Goal: Task Accomplishment & Management: Complete application form

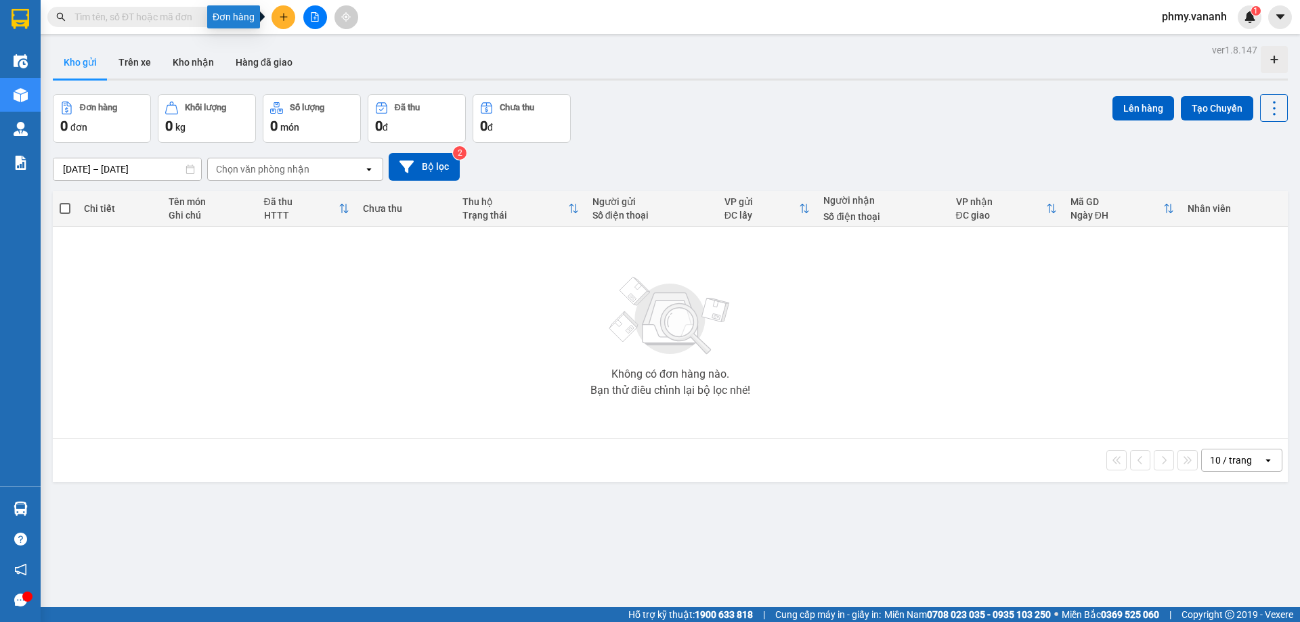
click at [286, 16] on icon "plus" at bounding box center [283, 16] width 9 height 9
click at [313, 51] on div "Tạo đơn hàng" at bounding box center [336, 50] width 59 height 15
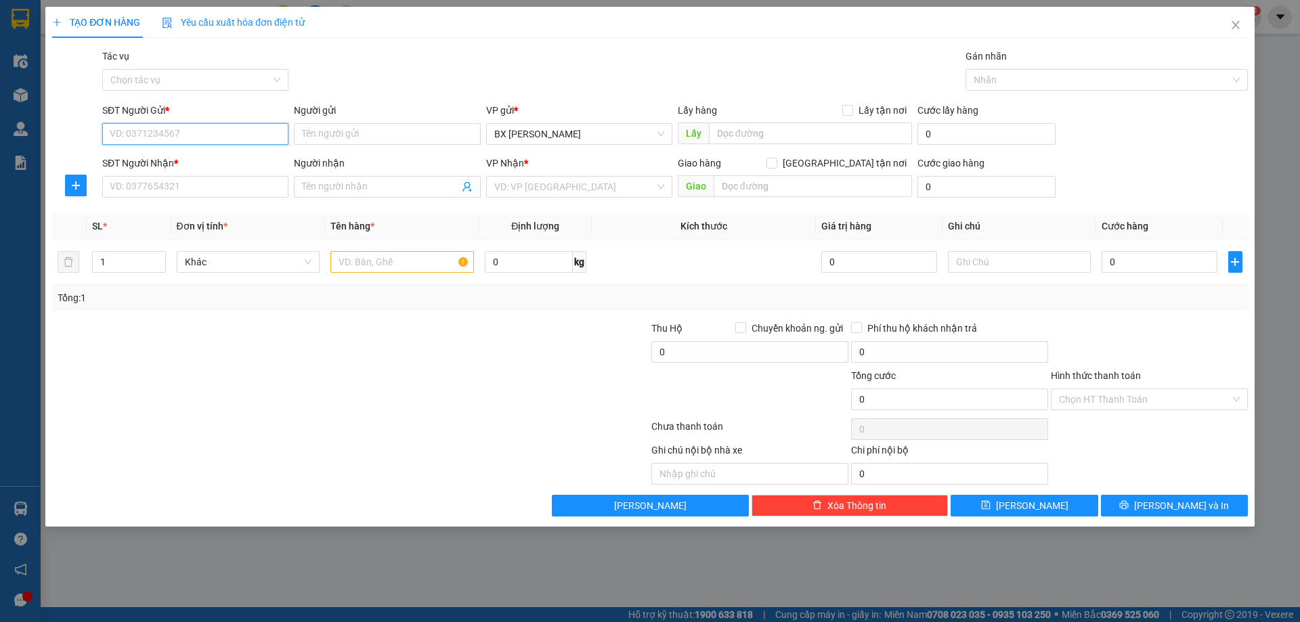
click at [208, 134] on input "SĐT Người Gửi *" at bounding box center [195, 134] width 186 height 22
type input "0379698084"
click at [367, 130] on input "Người gửi" at bounding box center [387, 134] width 186 height 22
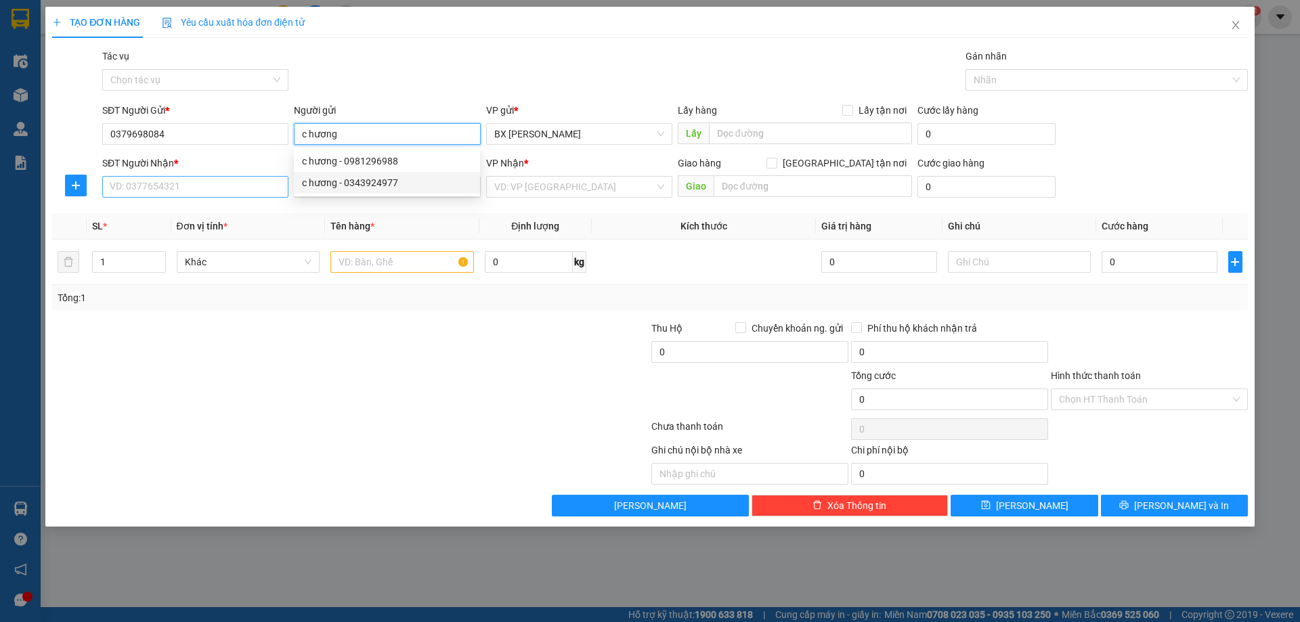
type input "c hương"
click at [225, 188] on input "SĐT Người Nhận *" at bounding box center [195, 187] width 186 height 22
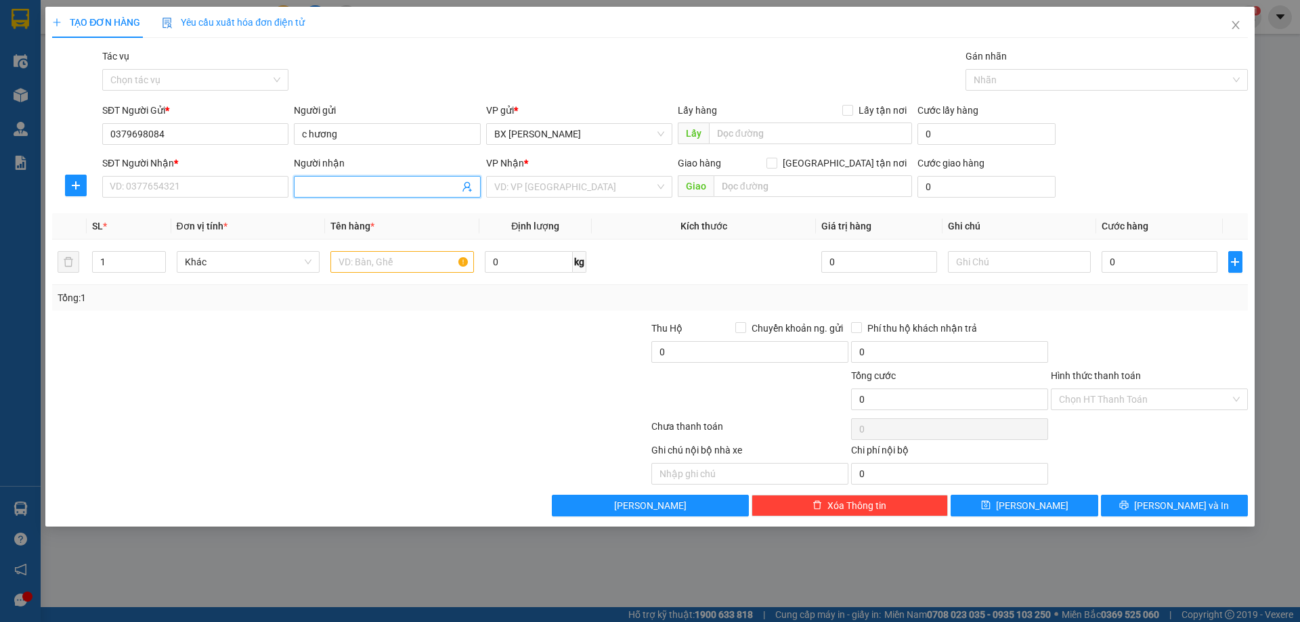
click at [336, 180] on input "Người nhận" at bounding box center [380, 186] width 156 height 15
type input "c vân"
click at [244, 187] on input "SĐT Người Nhận *" at bounding box center [195, 187] width 186 height 22
click at [516, 176] on div "VD: VP [GEOGRAPHIC_DATA]" at bounding box center [579, 187] width 186 height 22
type input "0978556838"
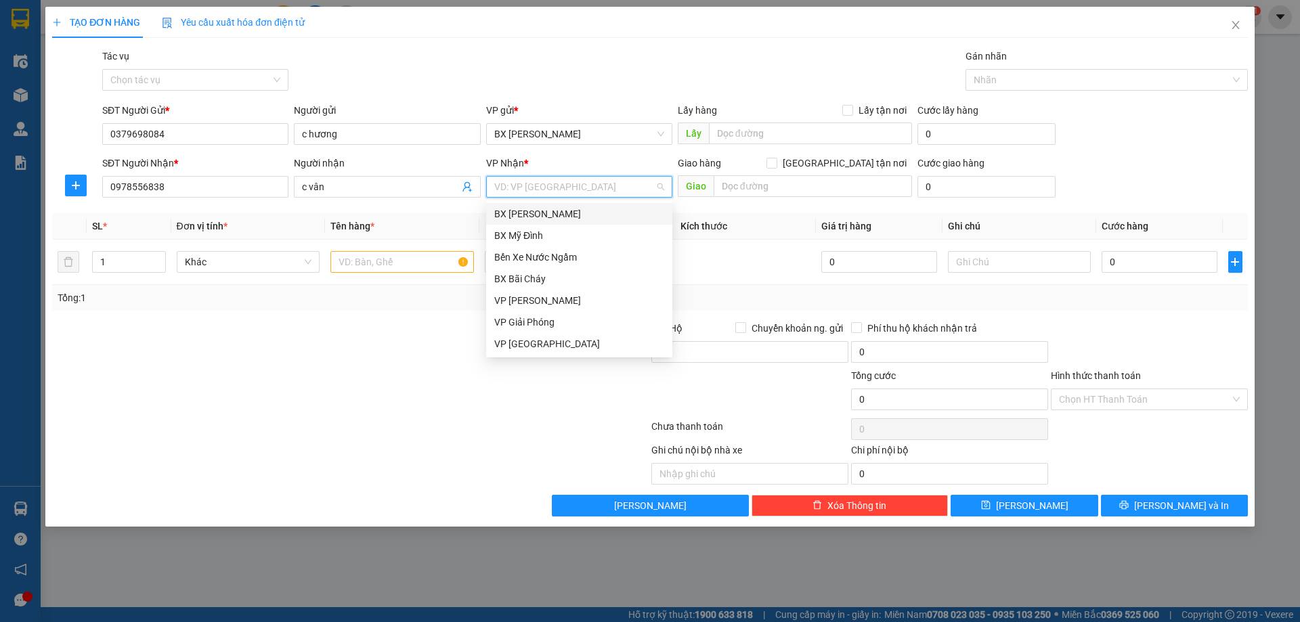
click at [519, 187] on input "search" at bounding box center [574, 187] width 160 height 20
click at [733, 187] on input "text" at bounding box center [812, 186] width 198 height 22
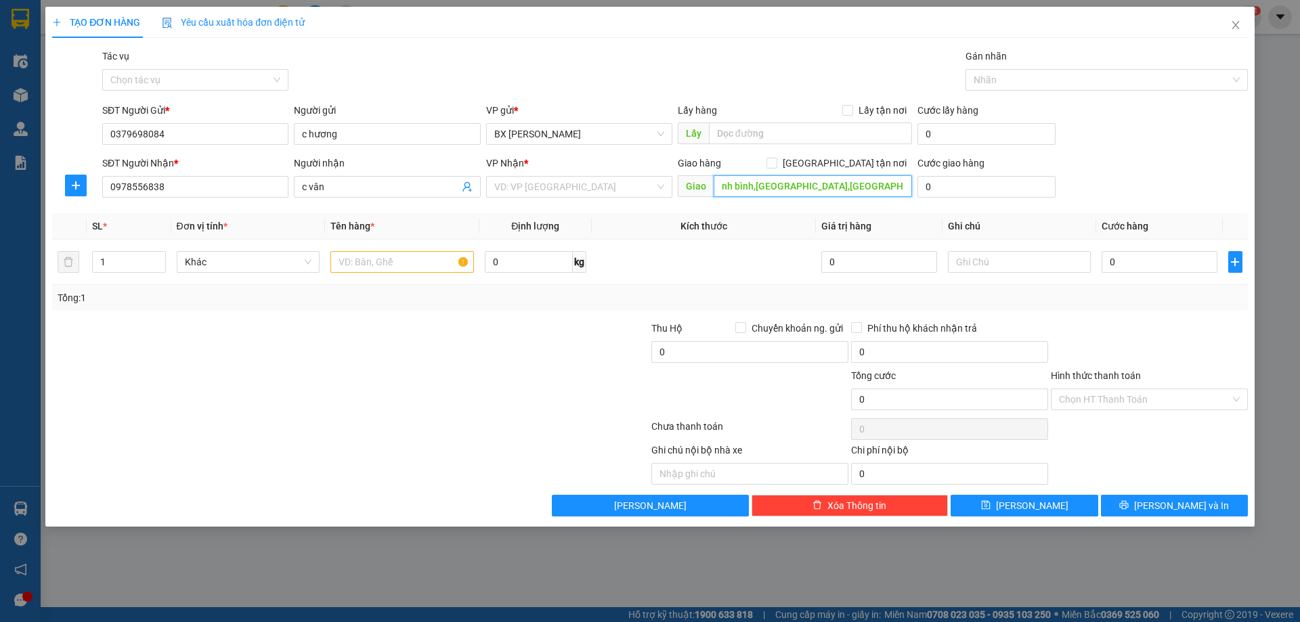
scroll to position [0, 51]
type input "tạp hóa thanh bình,[GEOGRAPHIC_DATA],[GEOGRAPHIC_DATA],[GEOGRAPHIC_DATA]"
click at [847, 112] on input "Lấy tận nơi" at bounding box center [846, 109] width 9 height 9
checkbox input "true"
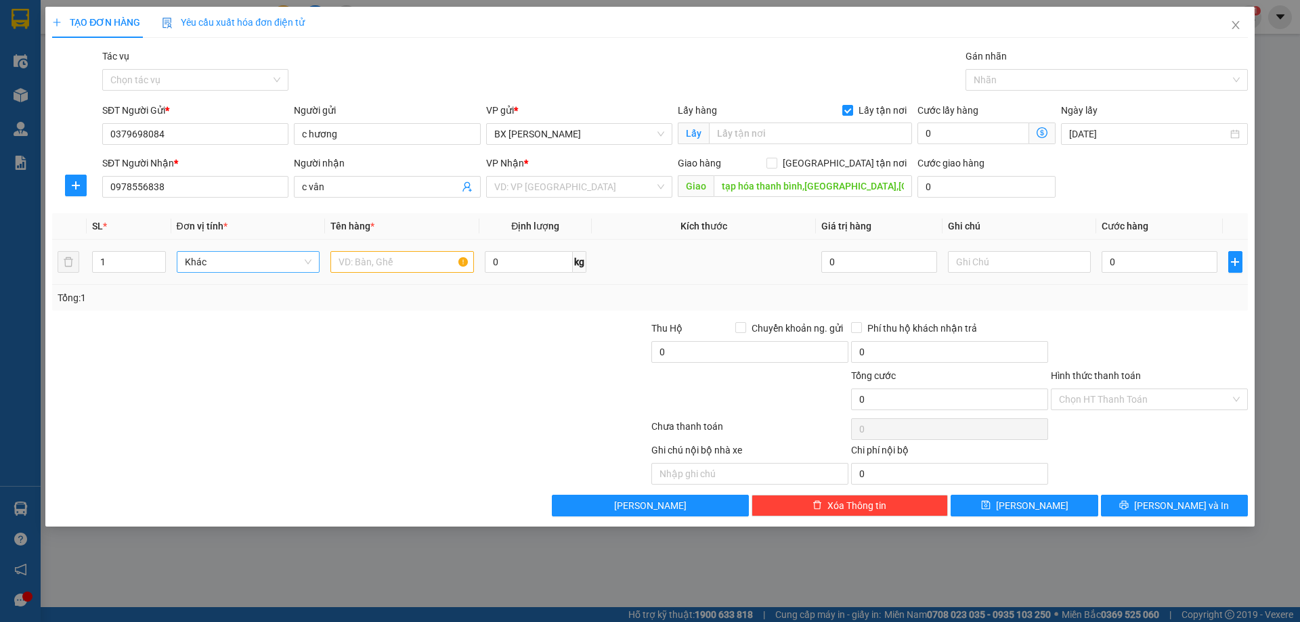
click at [211, 261] on span "Khác" at bounding box center [248, 262] width 127 height 20
click at [384, 265] on input "text" at bounding box center [401, 262] width 143 height 22
click at [368, 261] on input "text" at bounding box center [401, 262] width 143 height 22
type input "thùng xốp"
click at [502, 264] on input "0" at bounding box center [529, 262] width 88 height 22
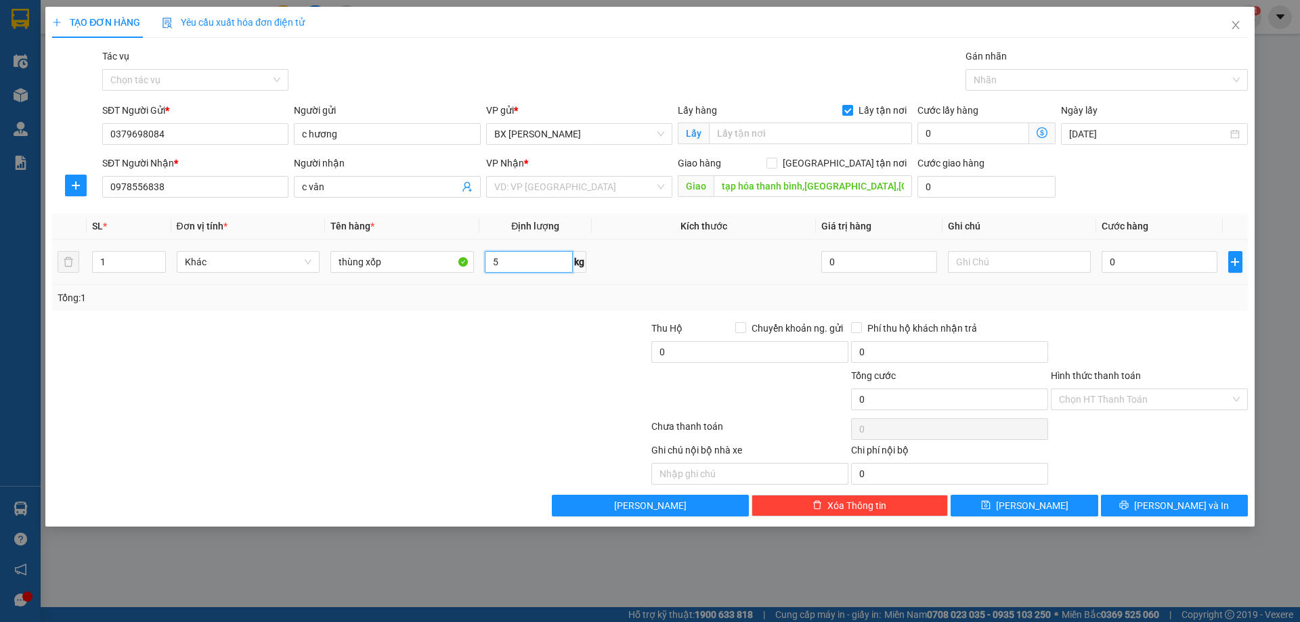
type input "5"
click at [918, 264] on input "0" at bounding box center [878, 262] width 115 height 22
click at [1138, 260] on input "0" at bounding box center [1158, 262] width 115 height 22
type input "01"
type input "1"
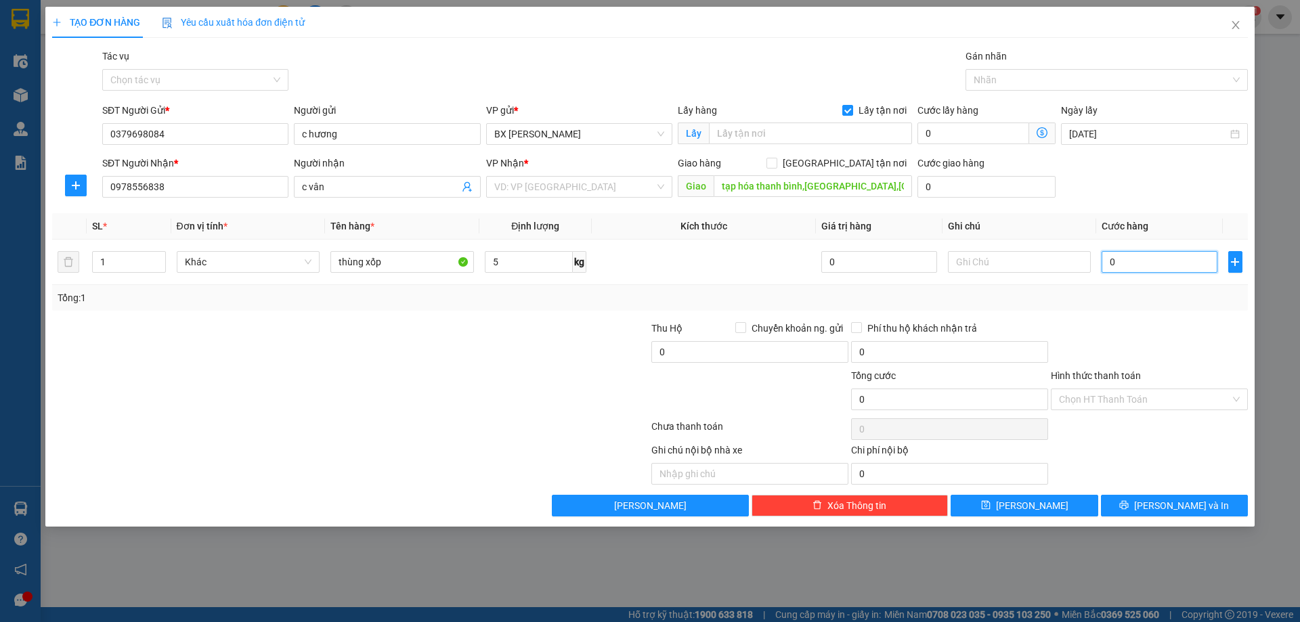
type input "1"
type input "010"
type input "10"
type input "0.100"
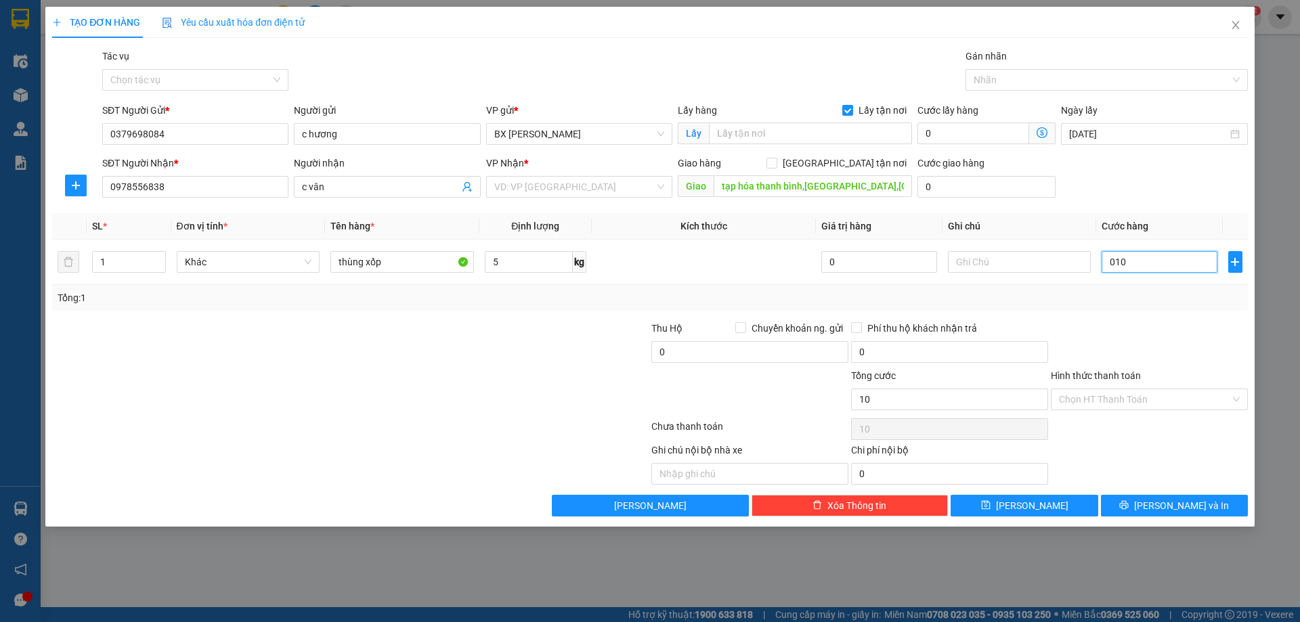
type input "100"
click at [1119, 263] on input "0.100" at bounding box center [1158, 262] width 115 height 22
click at [1132, 254] on input "0.100" at bounding box center [1158, 262] width 115 height 22
click at [1117, 263] on input "0.100" at bounding box center [1158, 262] width 115 height 22
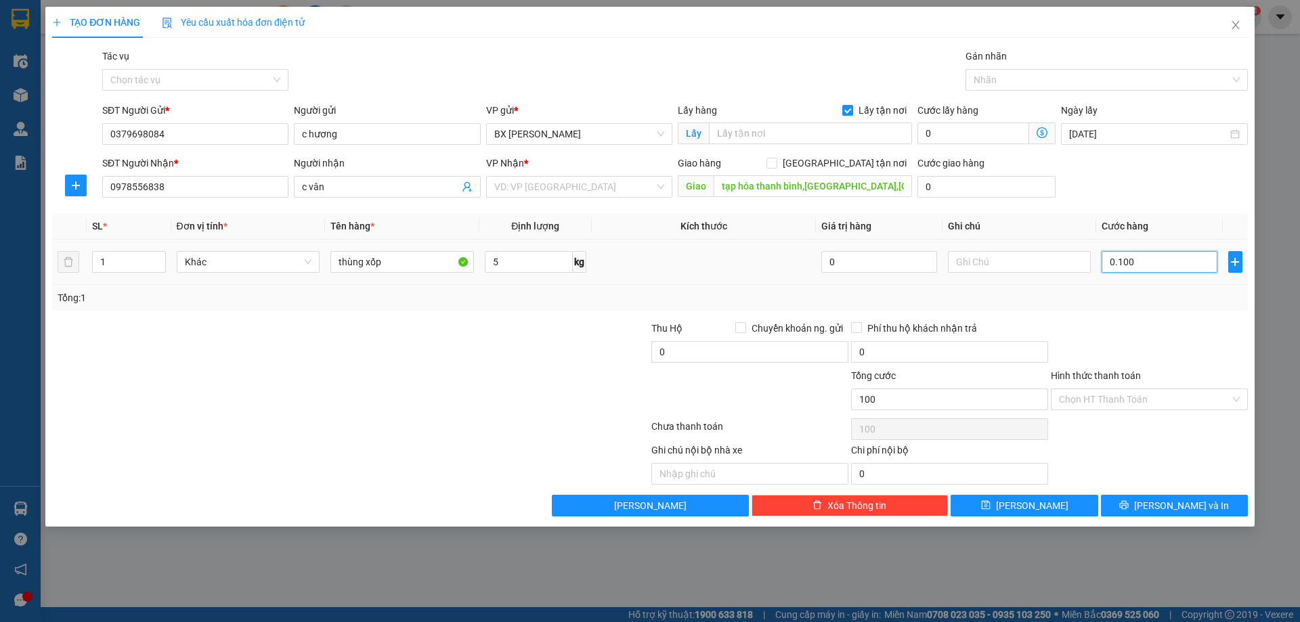
type input "010"
type input "10"
click at [1116, 262] on input "010" at bounding box center [1158, 262] width 115 height 22
click at [1117, 263] on input "010" at bounding box center [1158, 262] width 115 height 22
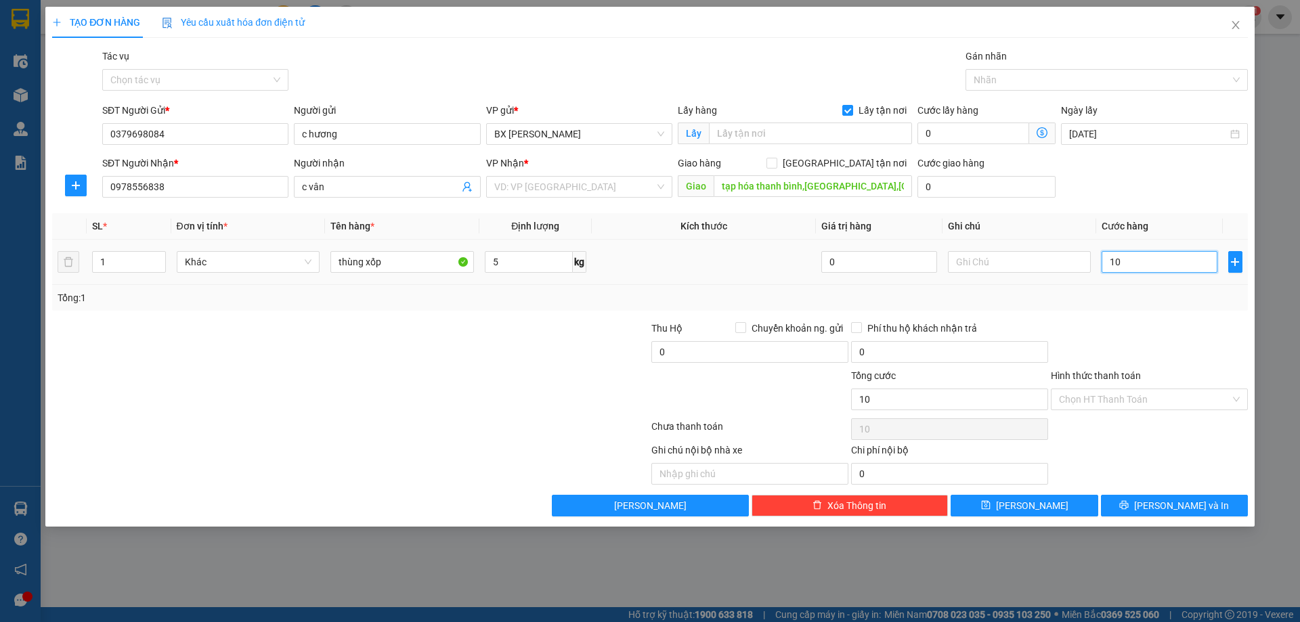
click at [1136, 265] on input "10" at bounding box center [1158, 262] width 115 height 22
type input "100"
type input "100.000"
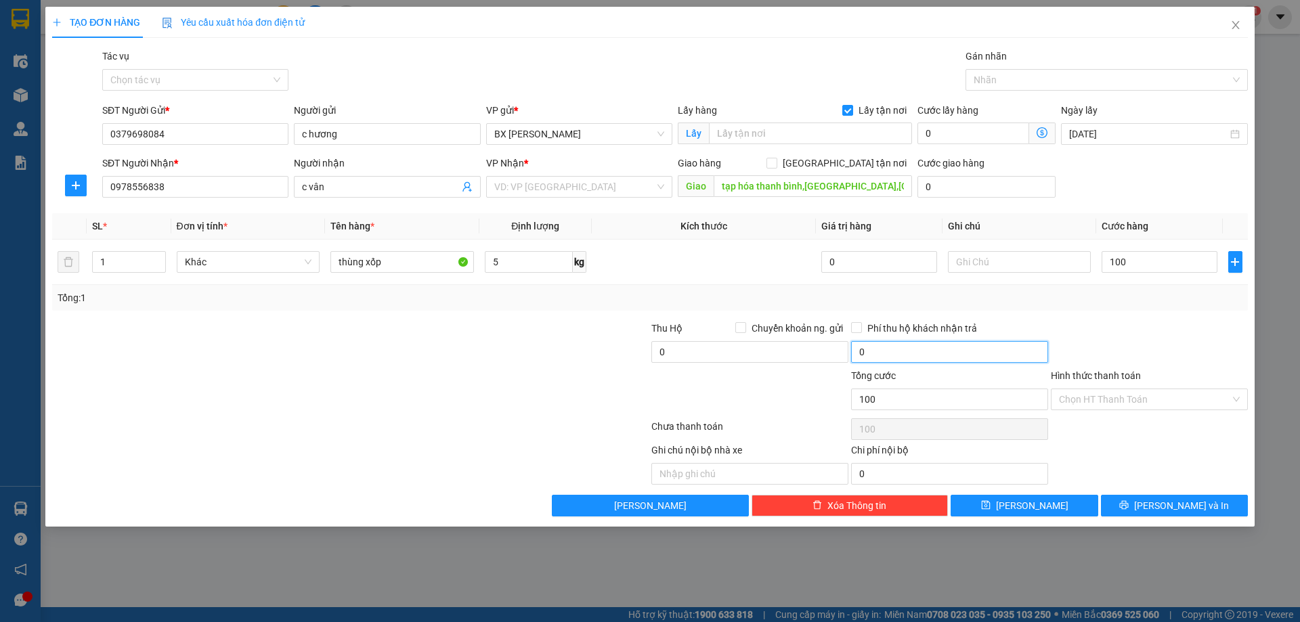
type input "100.000"
click at [862, 354] on input "0" at bounding box center [949, 352] width 197 height 22
click at [761, 470] on input "text" at bounding box center [749, 474] width 197 height 22
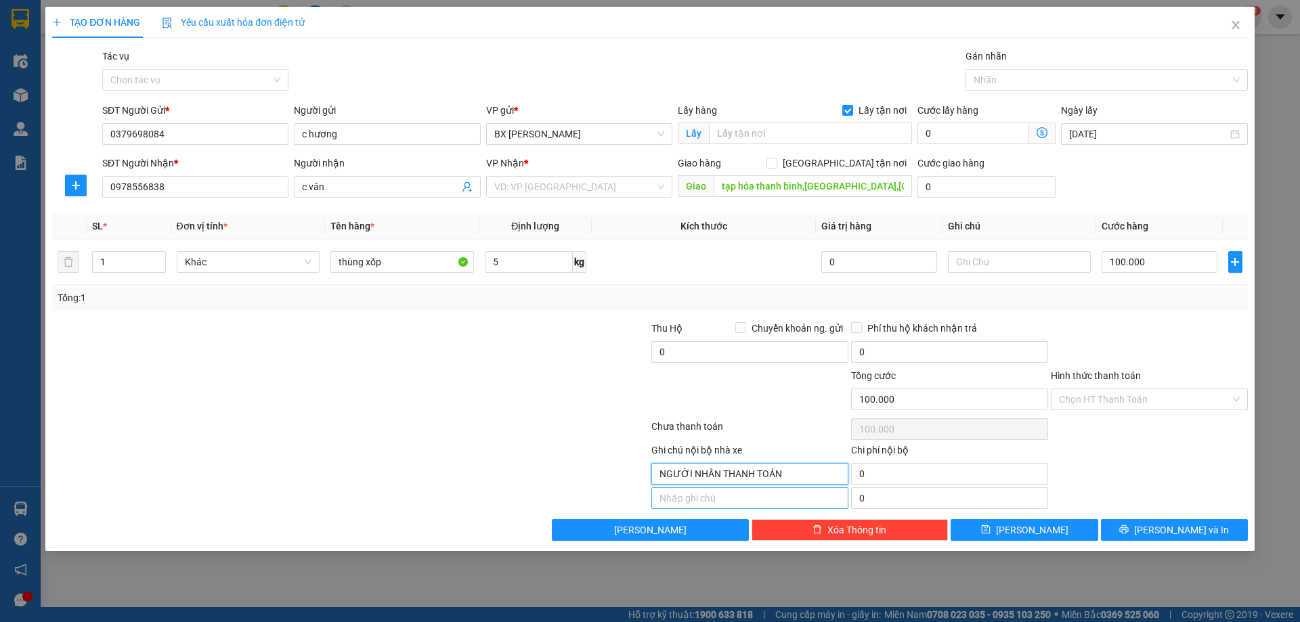
type input "NGƯỜI NHÂN THANH TOÁN"
click at [712, 495] on input "text" at bounding box center [749, 498] width 197 height 22
click at [780, 476] on input "NGƯỜI NHÂN THANH TOÁN" at bounding box center [749, 474] width 197 height 22
click at [1095, 397] on input "Hình thức thanh toán" at bounding box center [1144, 399] width 171 height 20
click at [1105, 361] on div at bounding box center [1149, 344] width 200 height 47
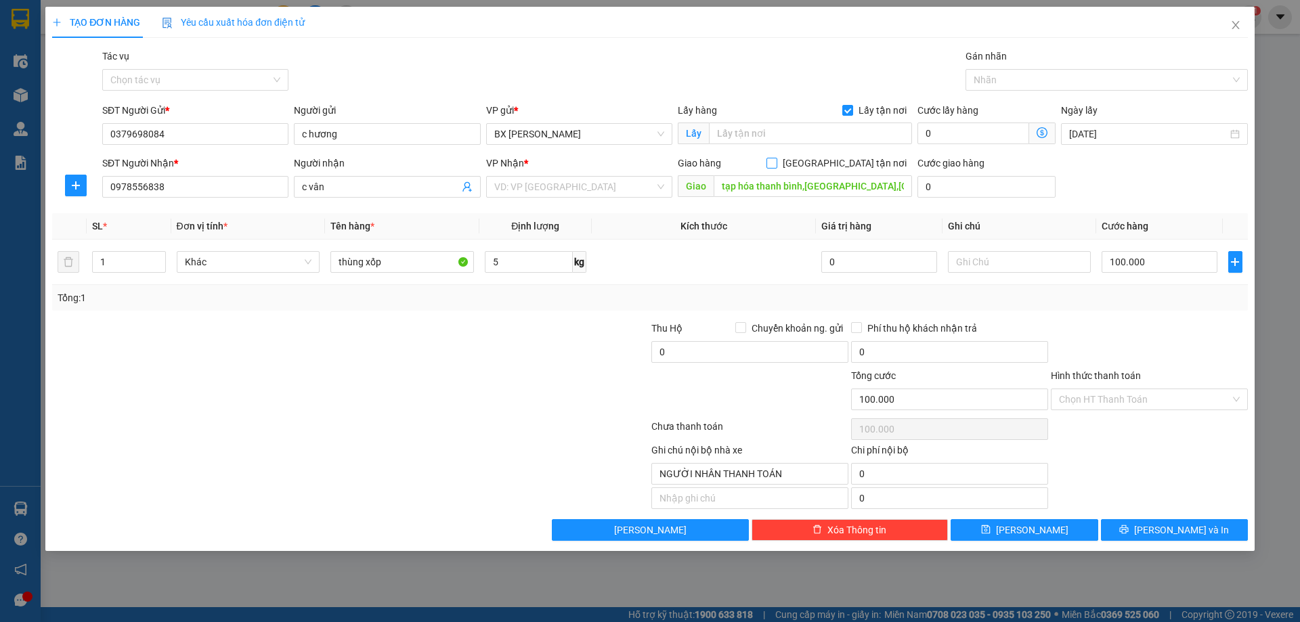
click at [776, 166] on input "[GEOGRAPHIC_DATA] tận nơi" at bounding box center [770, 162] width 9 height 9
checkbox input "true"
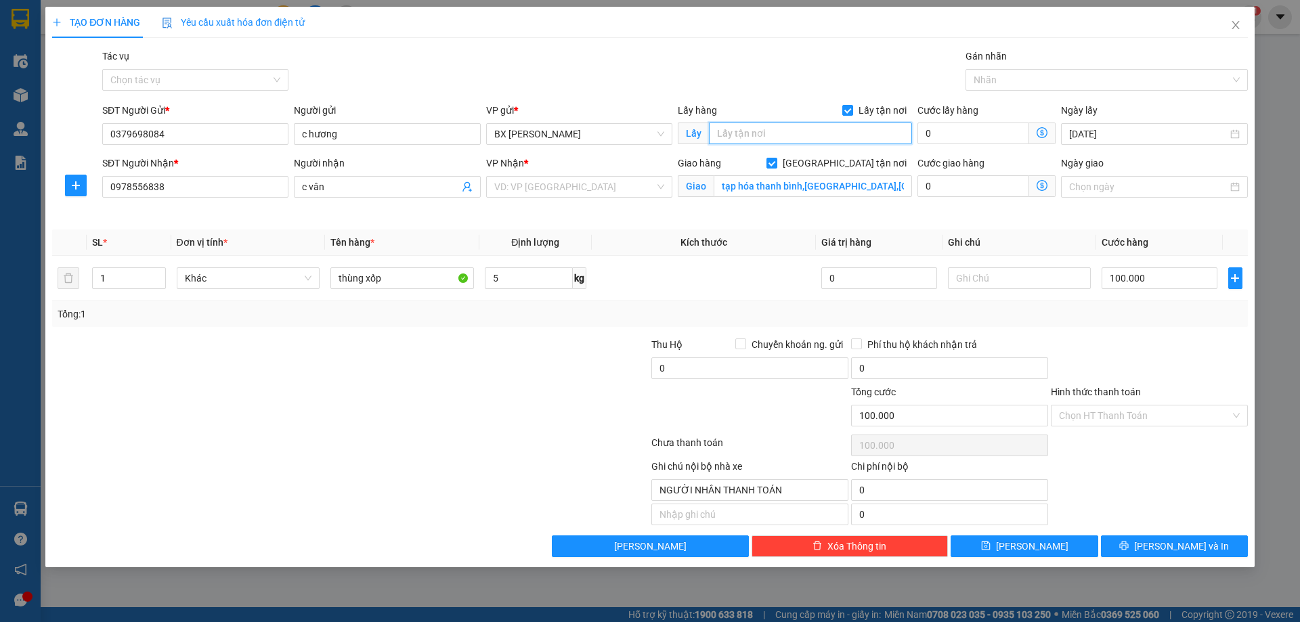
click at [744, 139] on input "text" at bounding box center [810, 134] width 203 height 22
click at [851, 112] on input "Lấy tận nơi" at bounding box center [846, 109] width 9 height 9
checkbox input "false"
click at [1101, 189] on input "Ngày giao" at bounding box center [1148, 186] width 158 height 15
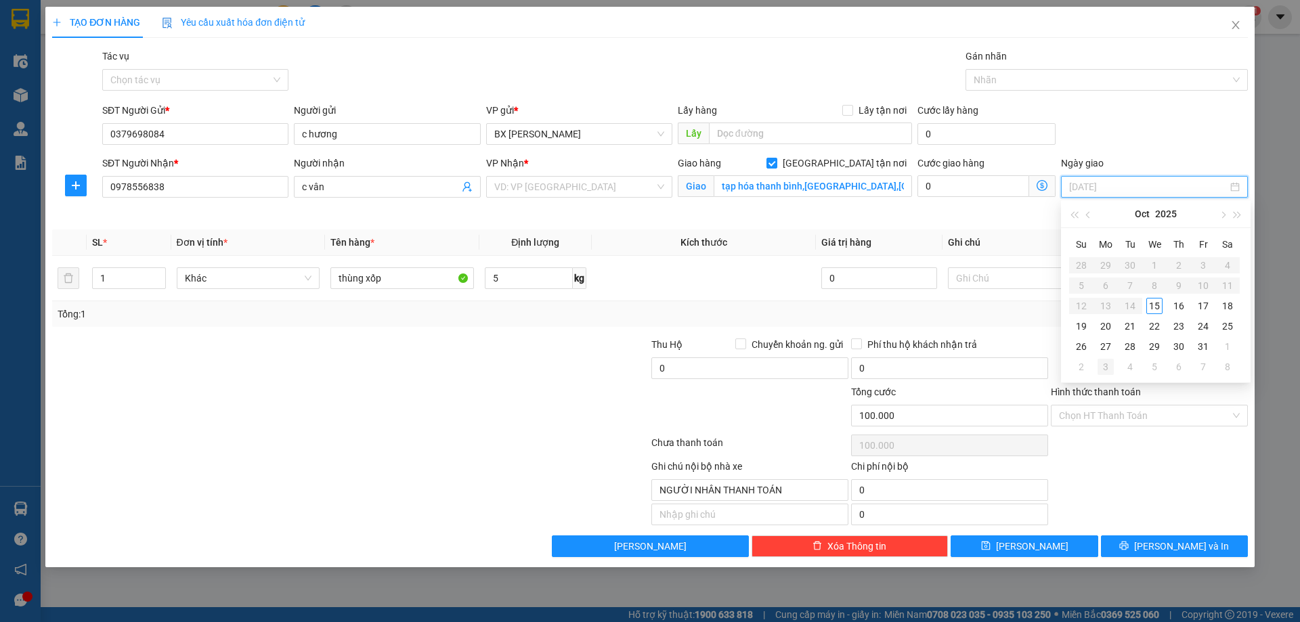
type input "[DATE]"
click at [1157, 305] on div "15" at bounding box center [1154, 306] width 16 height 16
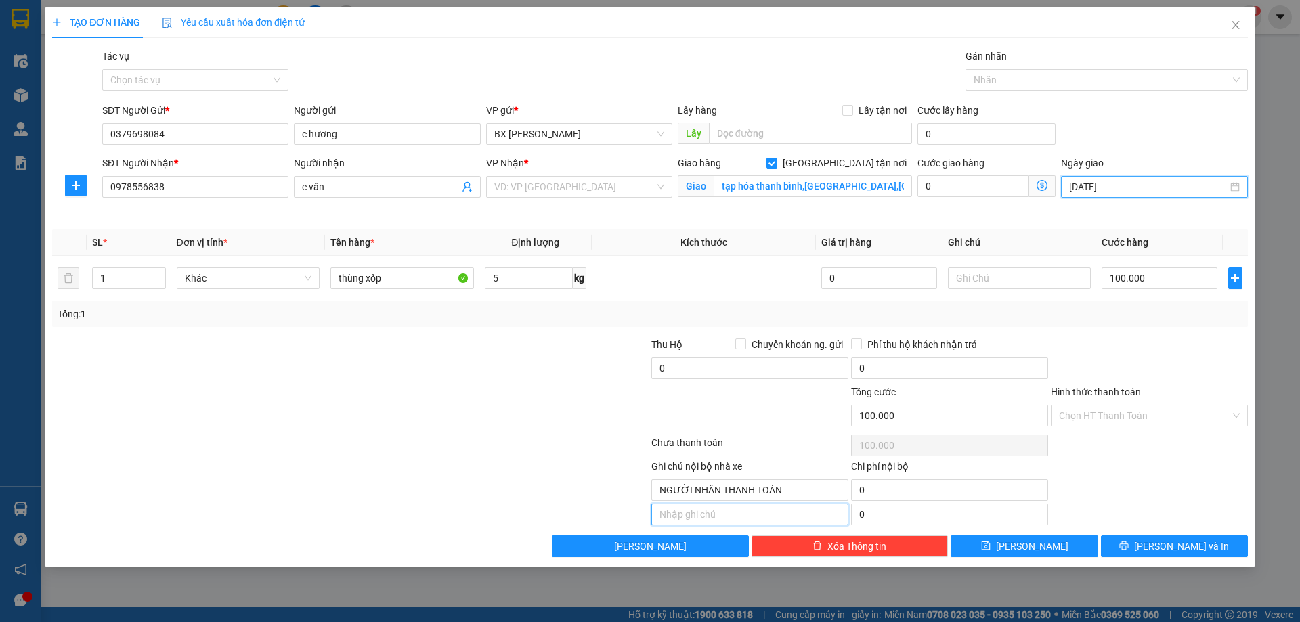
click at [740, 515] on input "text" at bounding box center [749, 515] width 197 height 22
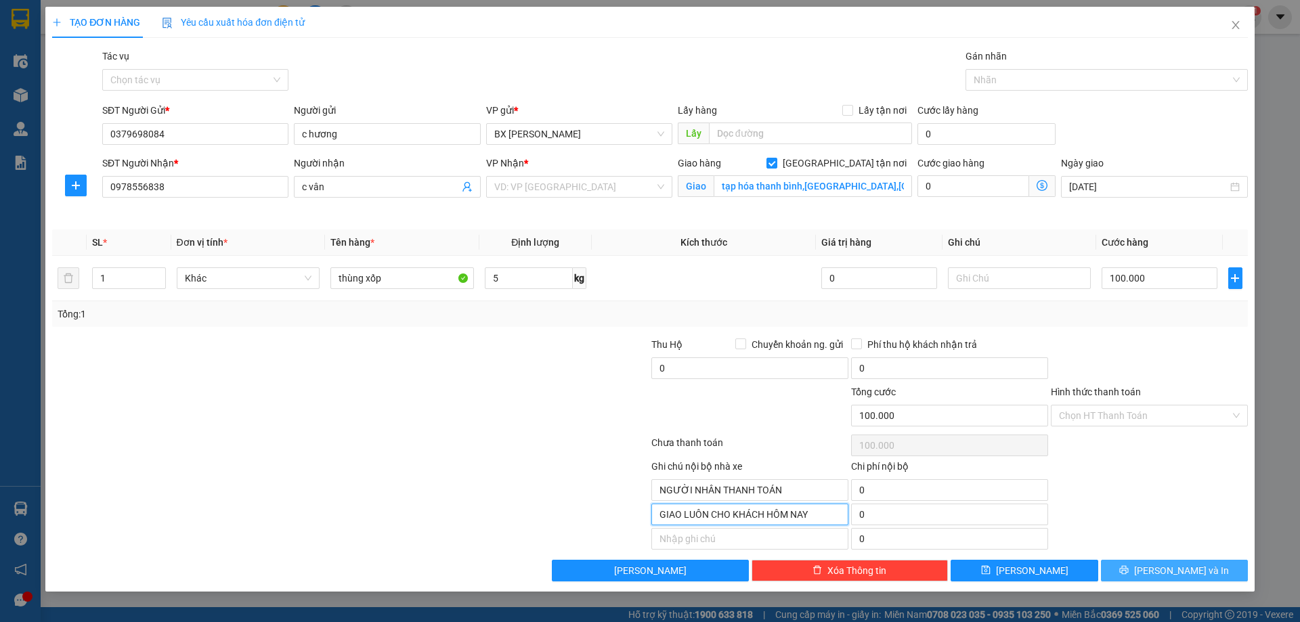
type input "GIAO LUÔN CHO KHÁCH HÔM NAY"
click at [1130, 575] on button "[PERSON_NAME] và In" at bounding box center [1174, 571] width 147 height 22
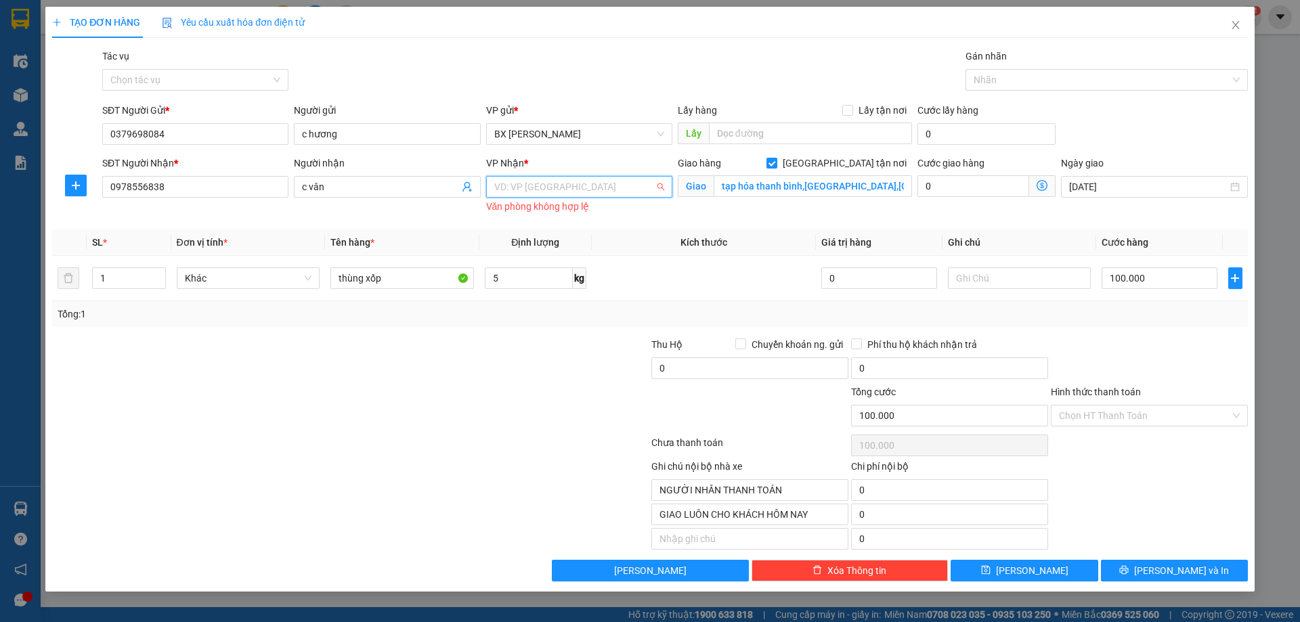
click at [560, 187] on input "search" at bounding box center [574, 187] width 160 height 20
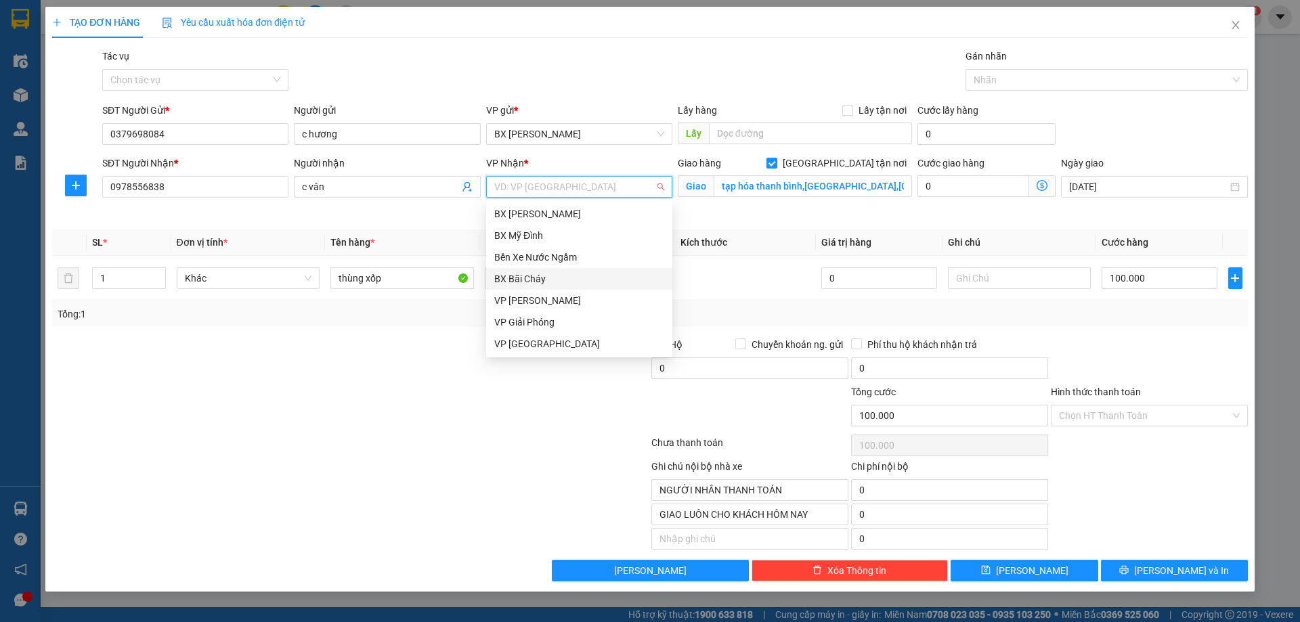
click at [545, 278] on div "BX Bãi Cháy" at bounding box center [579, 278] width 170 height 15
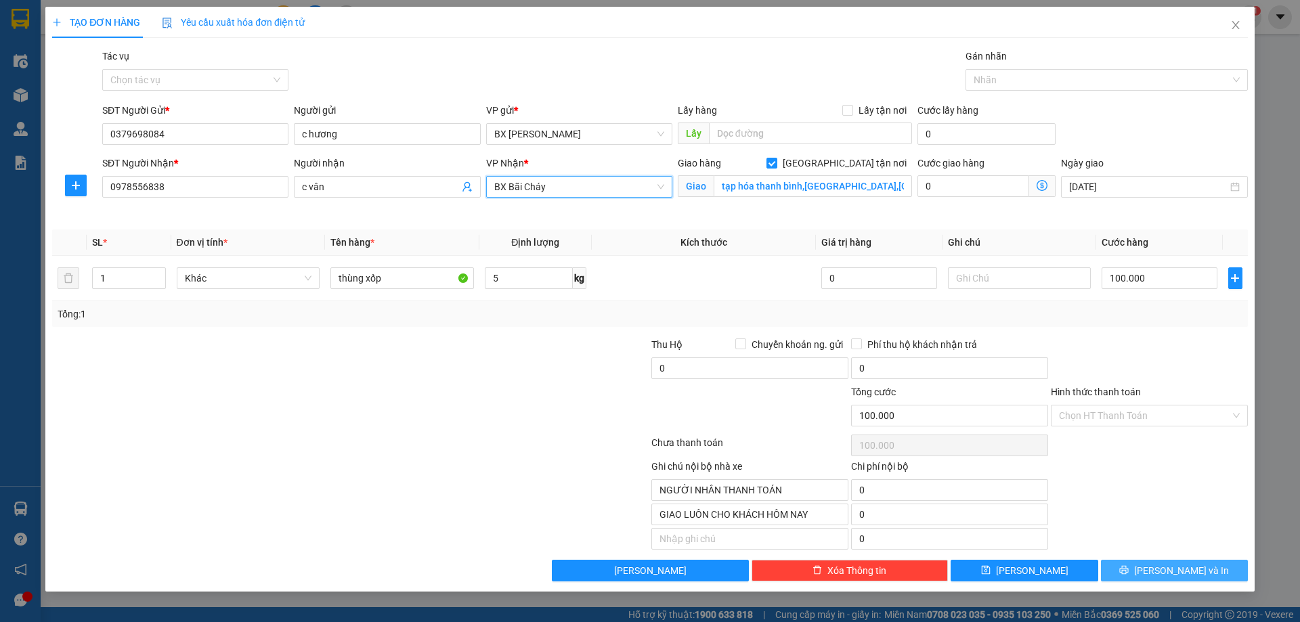
click at [1128, 572] on button "[PERSON_NAME] và In" at bounding box center [1174, 571] width 147 height 22
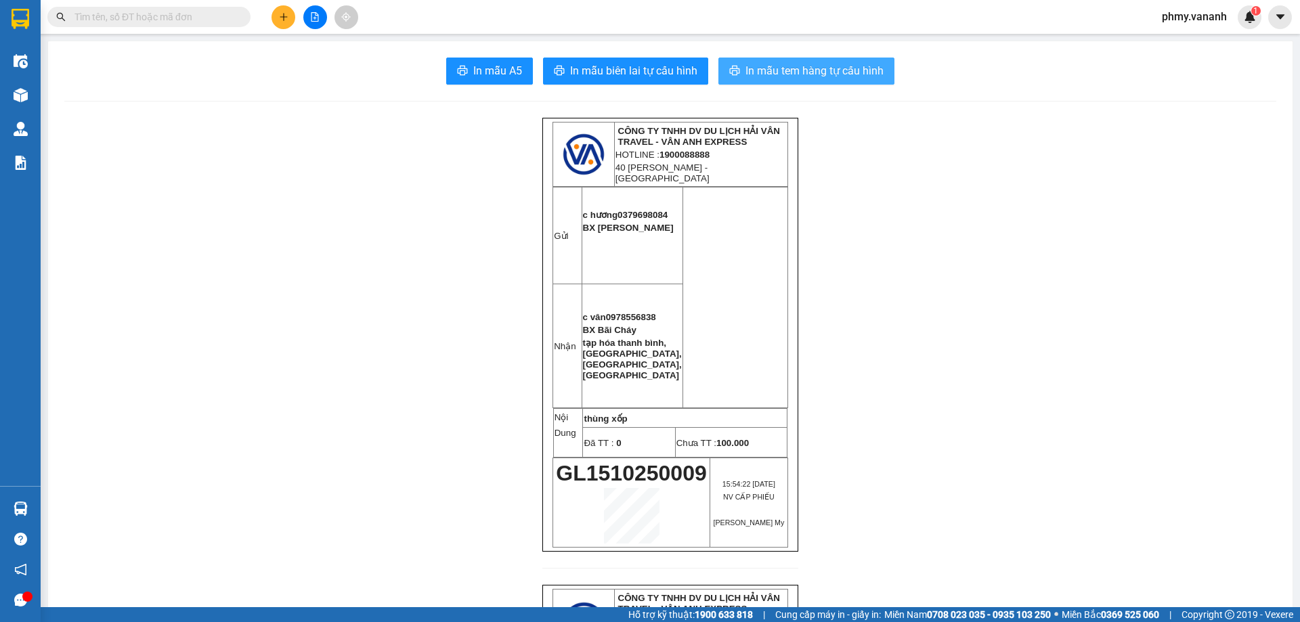
click at [759, 76] on span "In mẫu tem hàng tự cấu hình" at bounding box center [814, 70] width 138 height 17
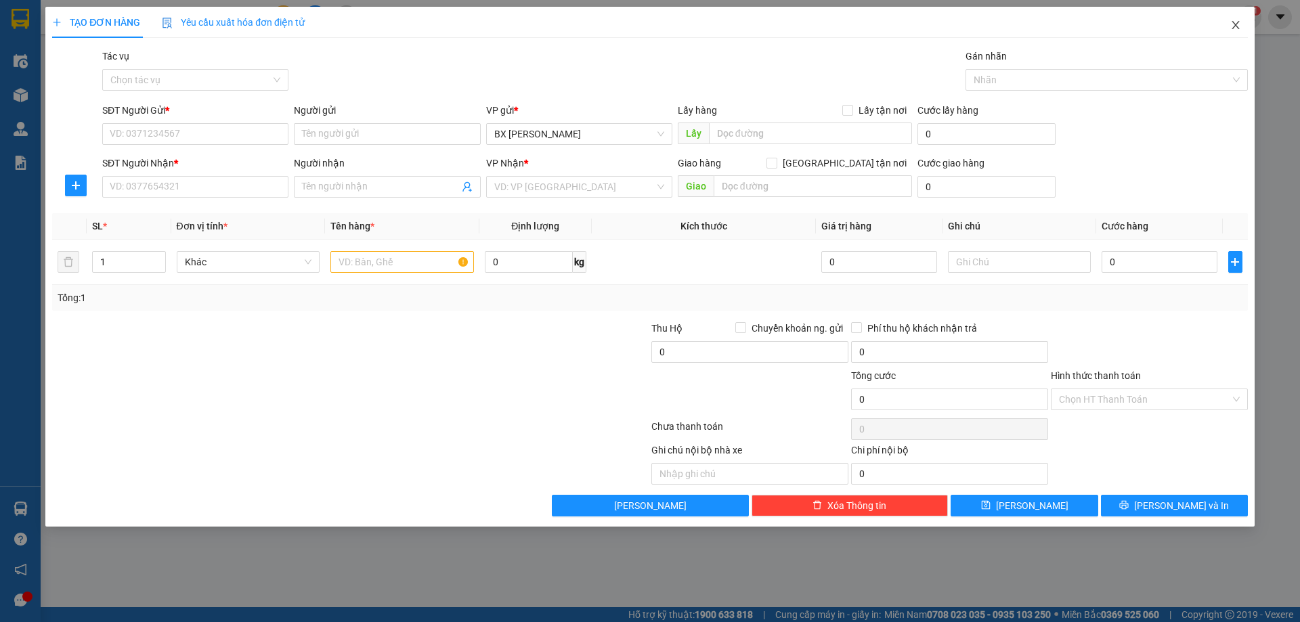
click at [1237, 22] on icon "close" at bounding box center [1235, 25] width 11 height 11
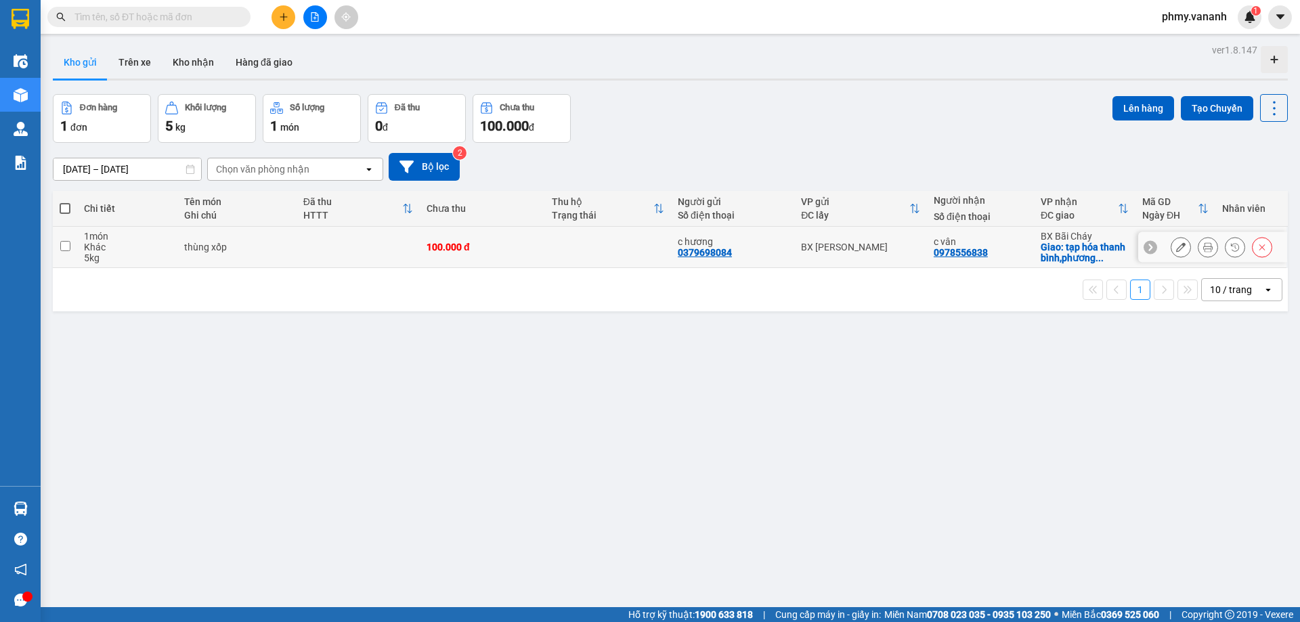
click at [64, 244] on input "checkbox" at bounding box center [65, 246] width 10 height 10
checkbox input "true"
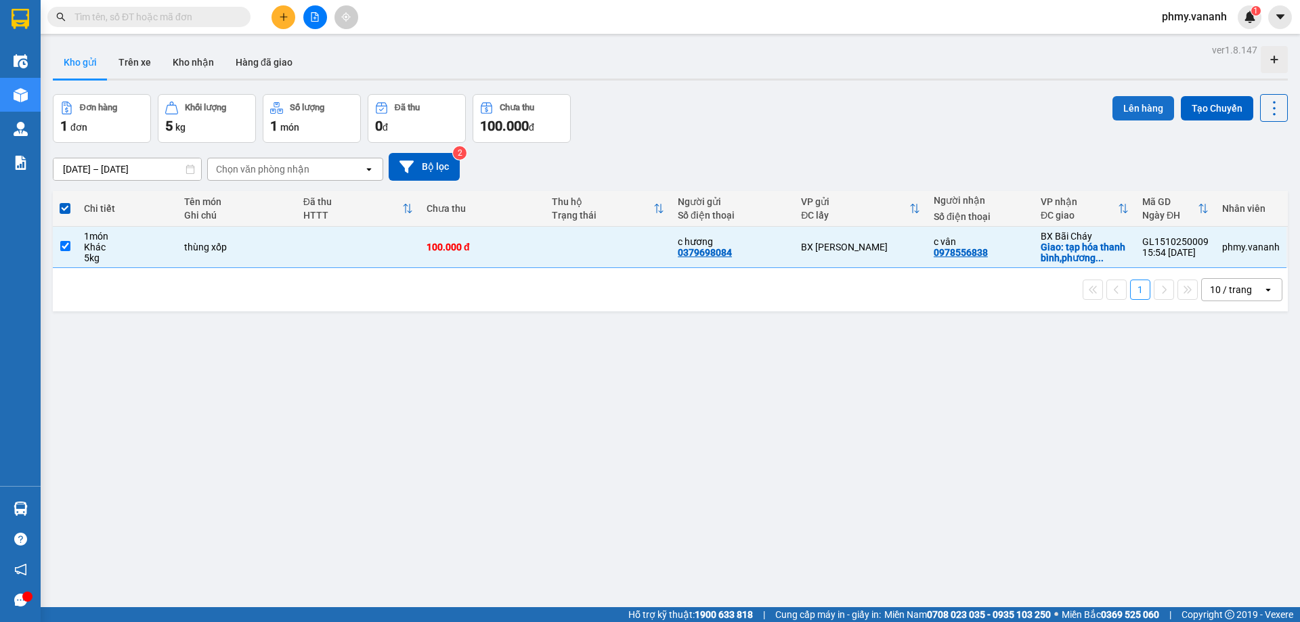
click at [1135, 110] on button "Lên hàng" at bounding box center [1143, 108] width 62 height 24
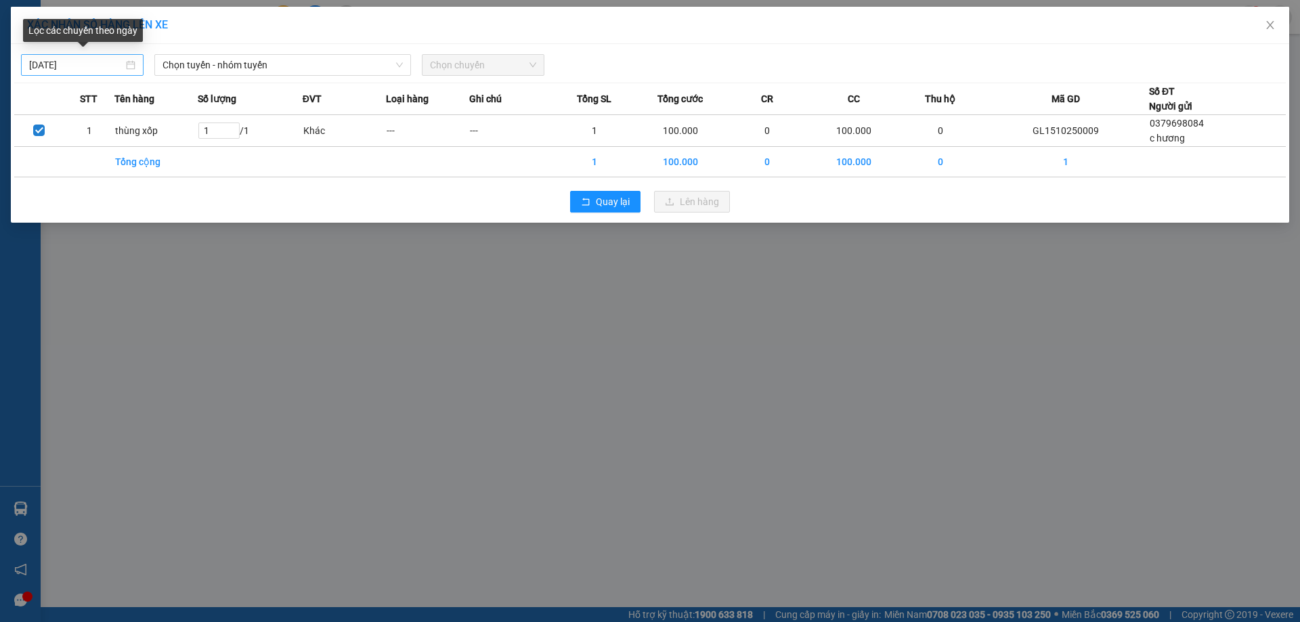
click at [135, 64] on div "[DATE]" at bounding box center [82, 65] width 106 height 15
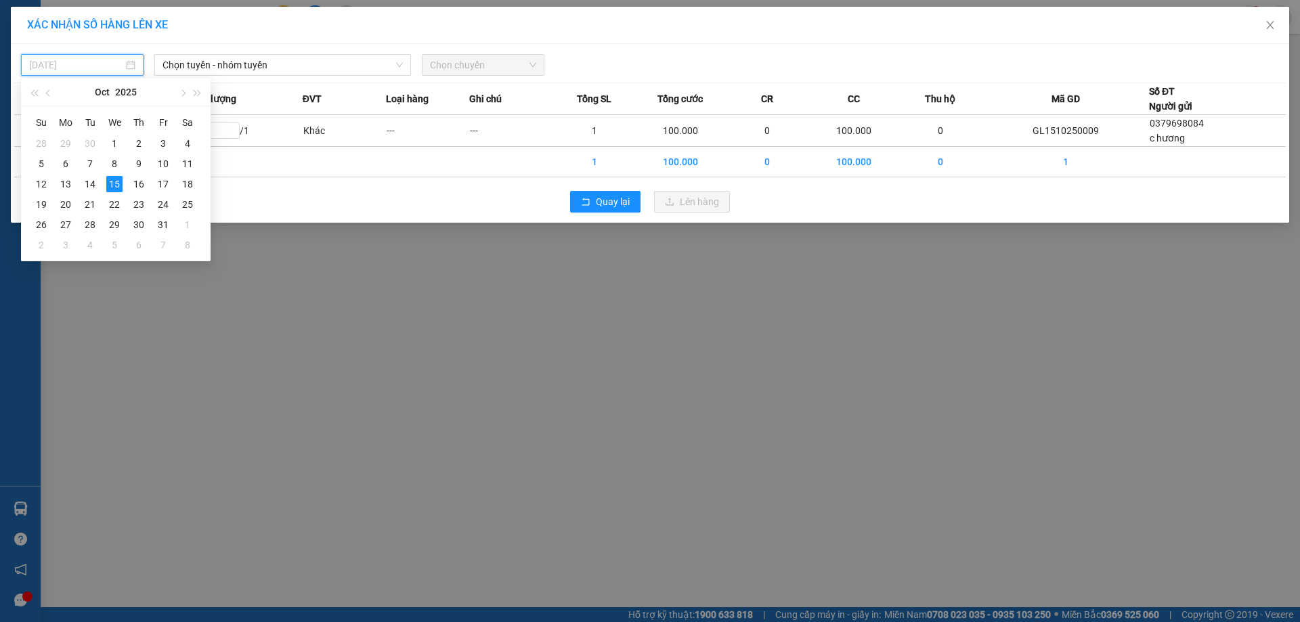
type input "[DATE]"
click at [112, 181] on div "15" at bounding box center [114, 184] width 16 height 16
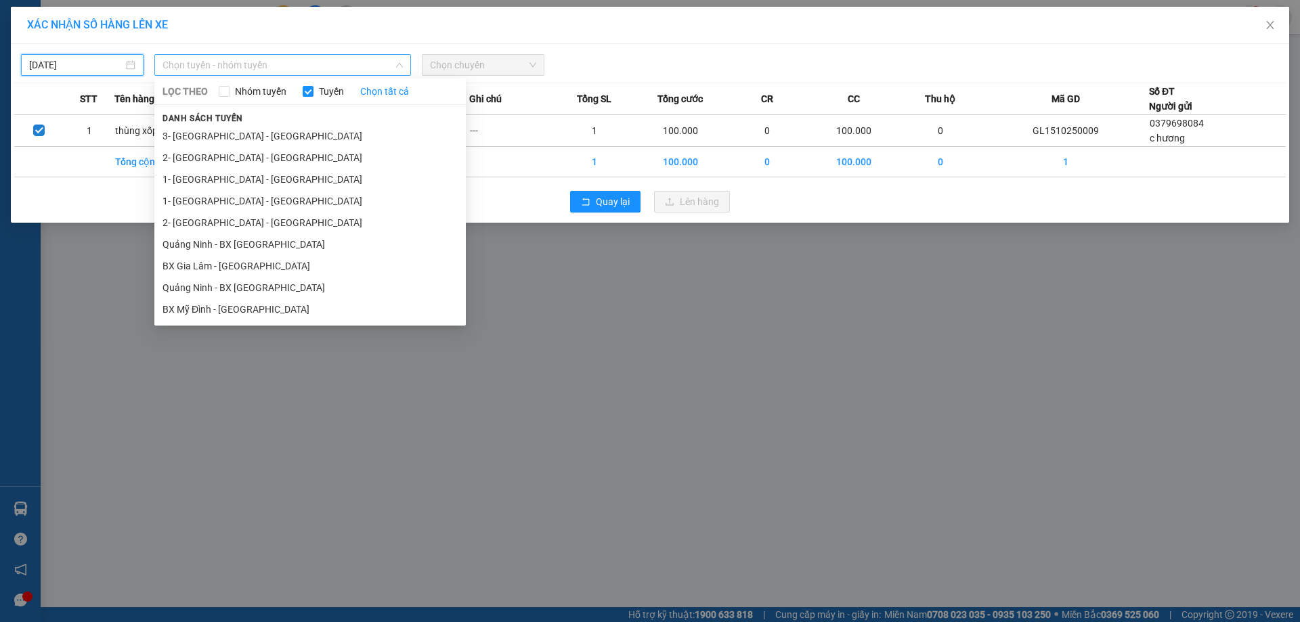
click at [240, 64] on span "Chọn tuyến - nhóm tuyến" at bounding box center [282, 65] width 240 height 20
click at [213, 269] on li "BX Gia Lâm - [GEOGRAPHIC_DATA]" at bounding box center [309, 266] width 311 height 22
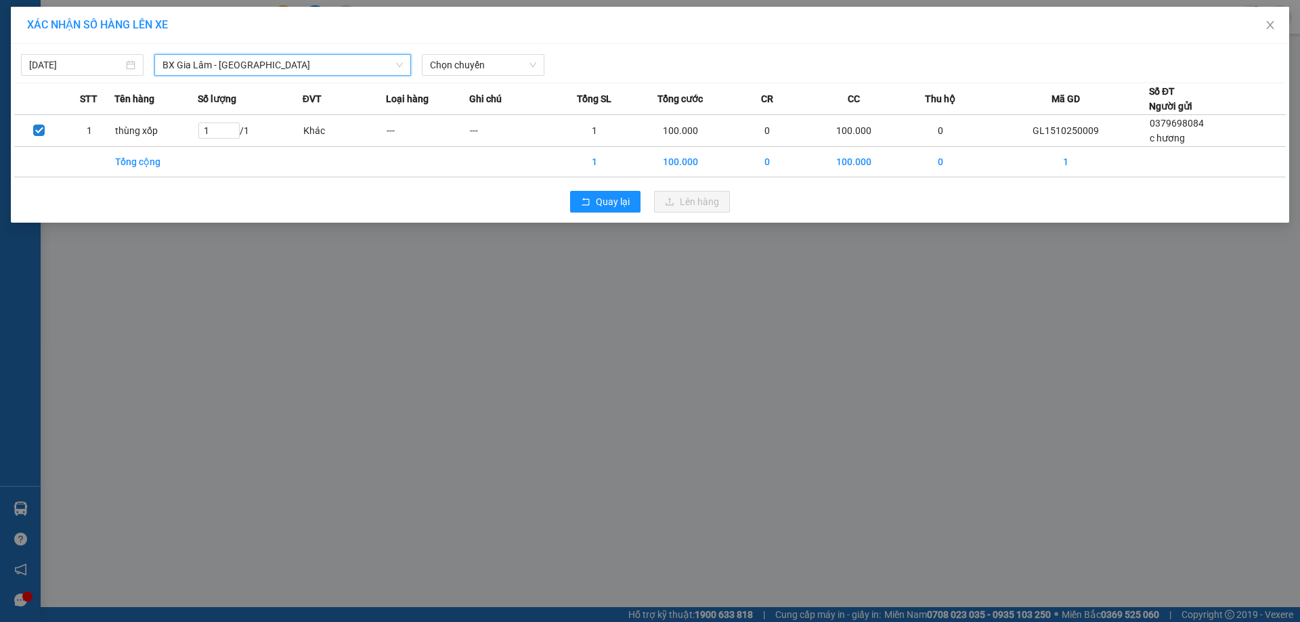
click at [681, 241] on div "XÁC NHẬN SỐ HÀNG LÊN XE [DATE] BX [GEOGRAPHIC_DATA] - [GEOGRAPHIC_DATA] BX [GEO…" at bounding box center [650, 311] width 1300 height 622
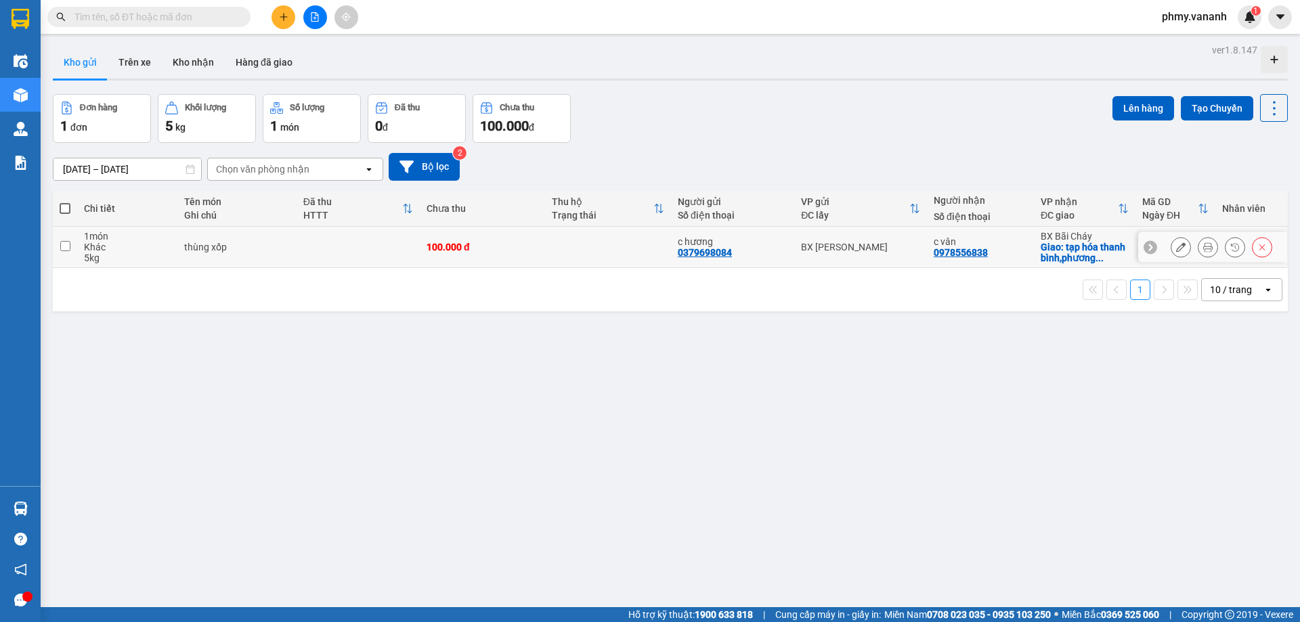
click at [66, 246] on input "checkbox" at bounding box center [65, 246] width 10 height 10
checkbox input "true"
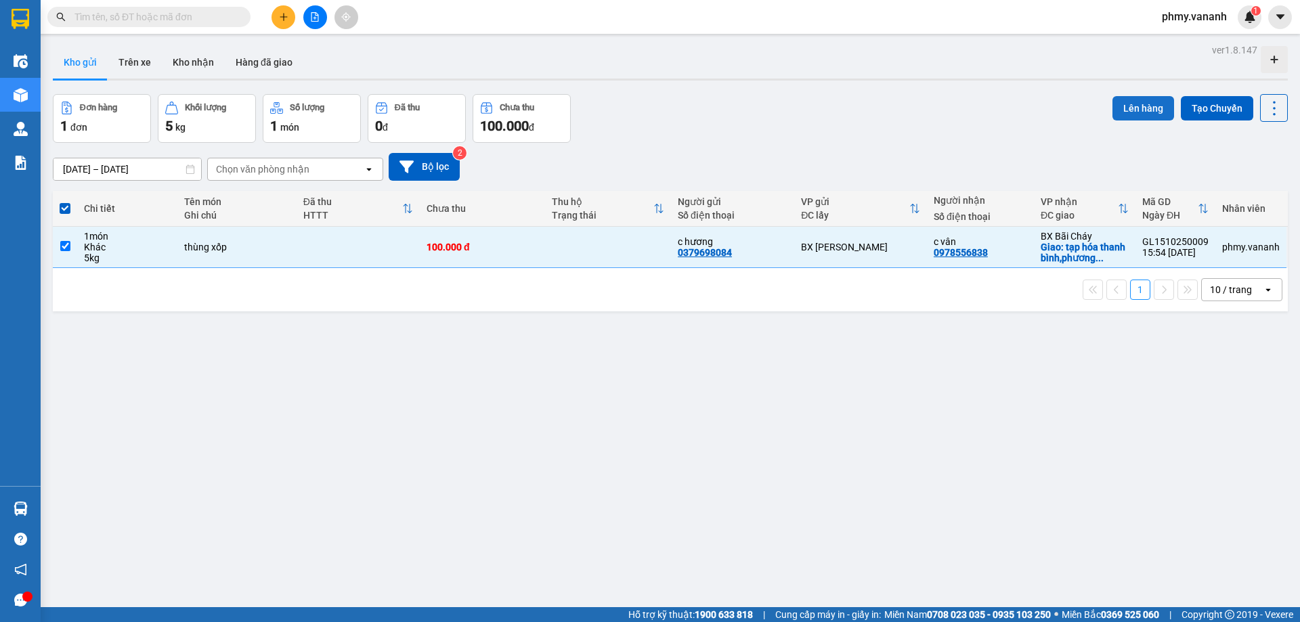
click at [1118, 110] on button "Lên hàng" at bounding box center [1143, 108] width 62 height 24
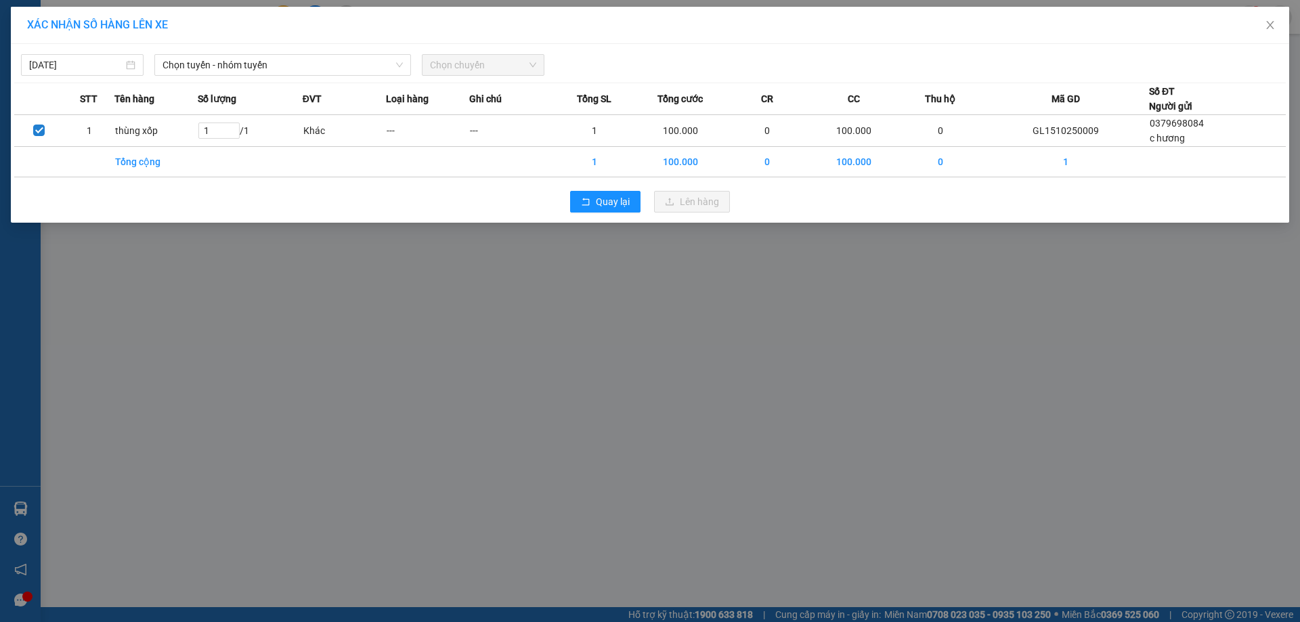
click at [826, 284] on div "XÁC NHẬN SỐ HÀNG LÊN XE [DATE] Chọn tuyến - nhóm tuyến Chọn chuyến STT Tên hàng…" at bounding box center [650, 311] width 1300 height 622
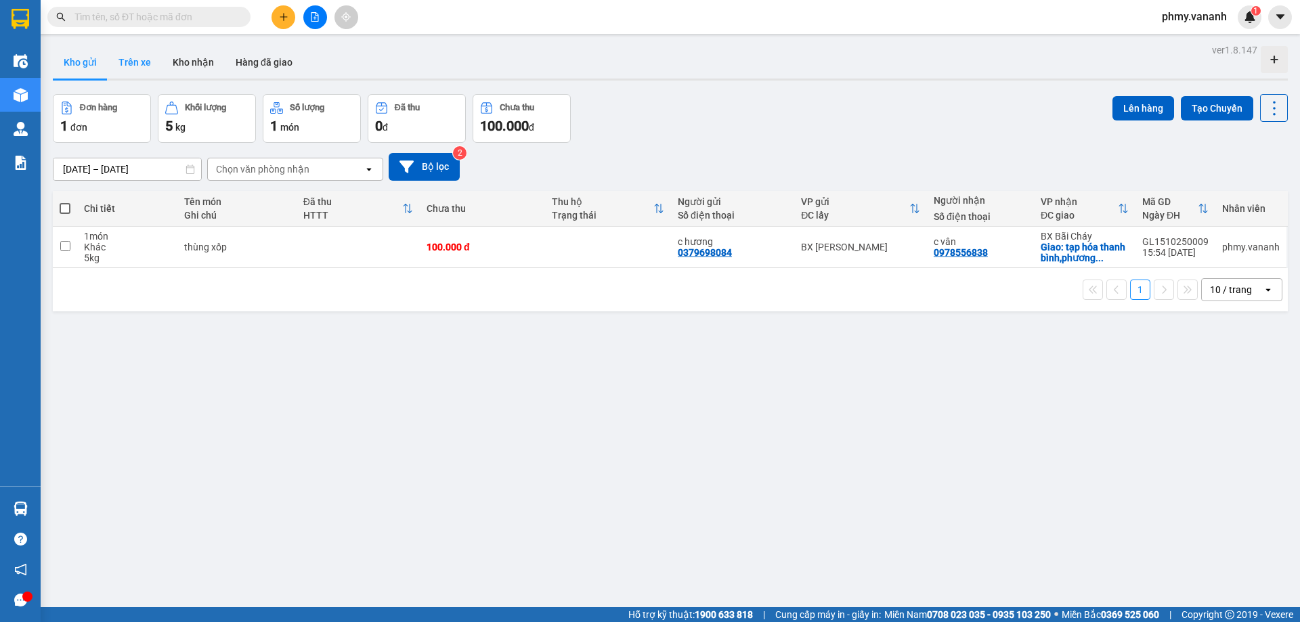
click at [148, 65] on button "Trên xe" at bounding box center [135, 62] width 54 height 32
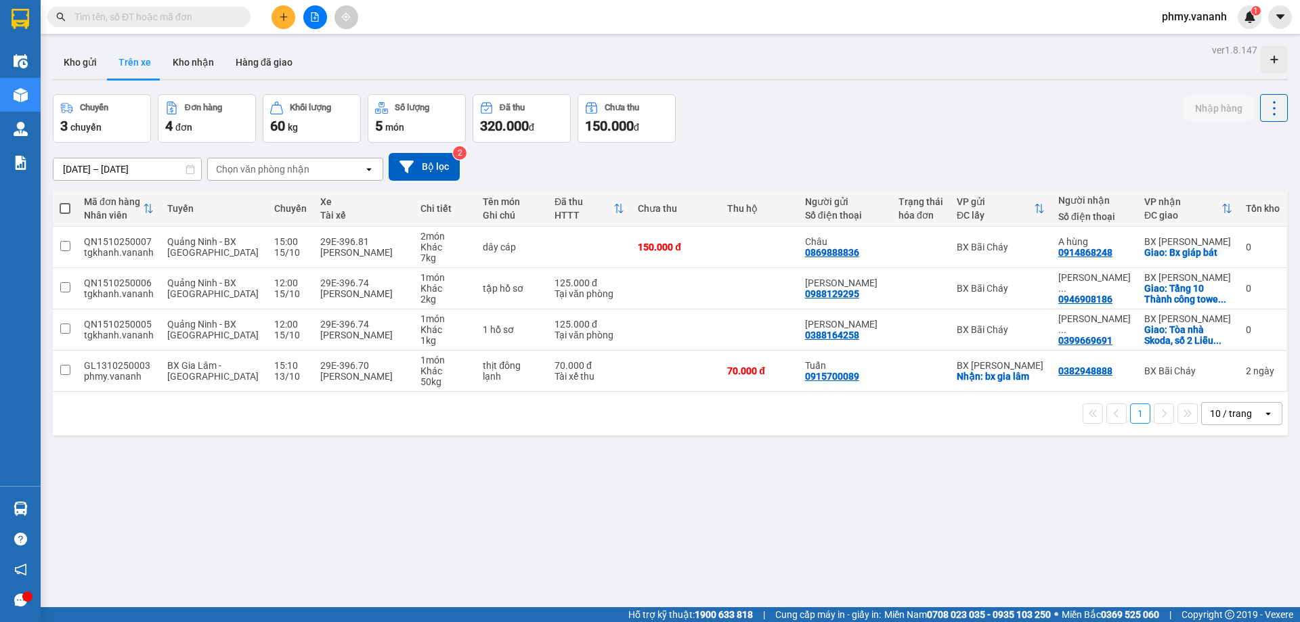
click at [98, 123] on span "chuyến" at bounding box center [85, 127] width 31 height 11
click at [89, 63] on button "Kho gửi" at bounding box center [80, 62] width 55 height 32
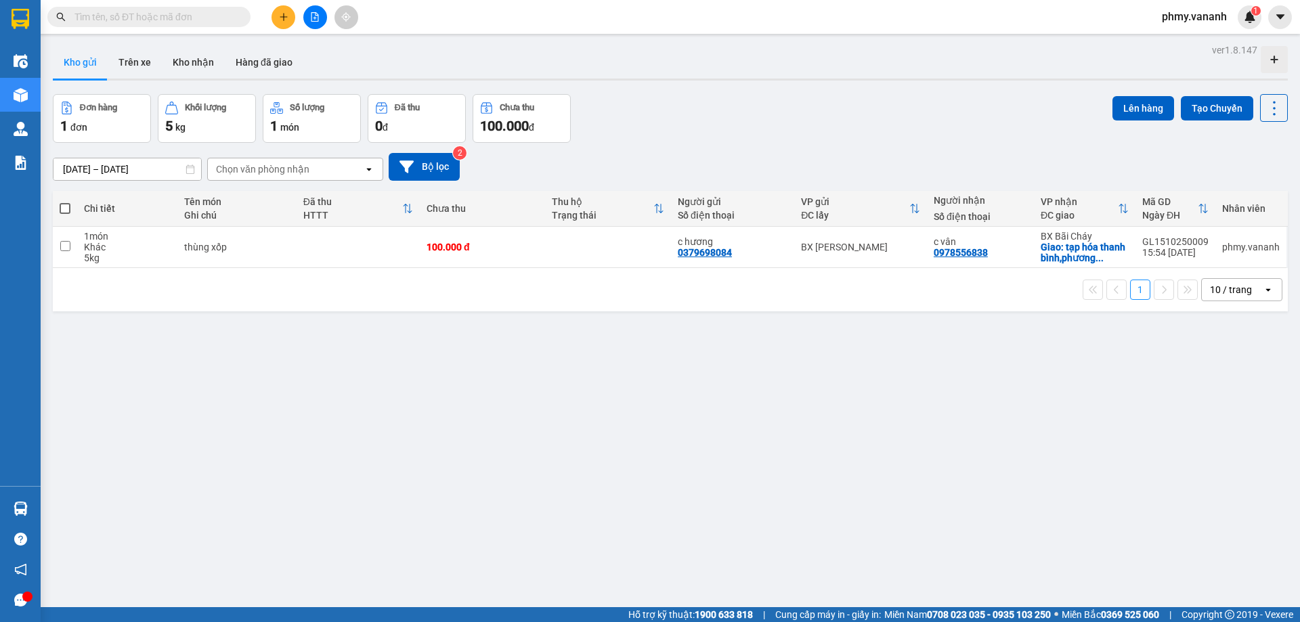
click at [62, 207] on span at bounding box center [65, 208] width 11 height 11
click at [65, 202] on input "checkbox" at bounding box center [65, 202] width 0 height 0
checkbox input "true"
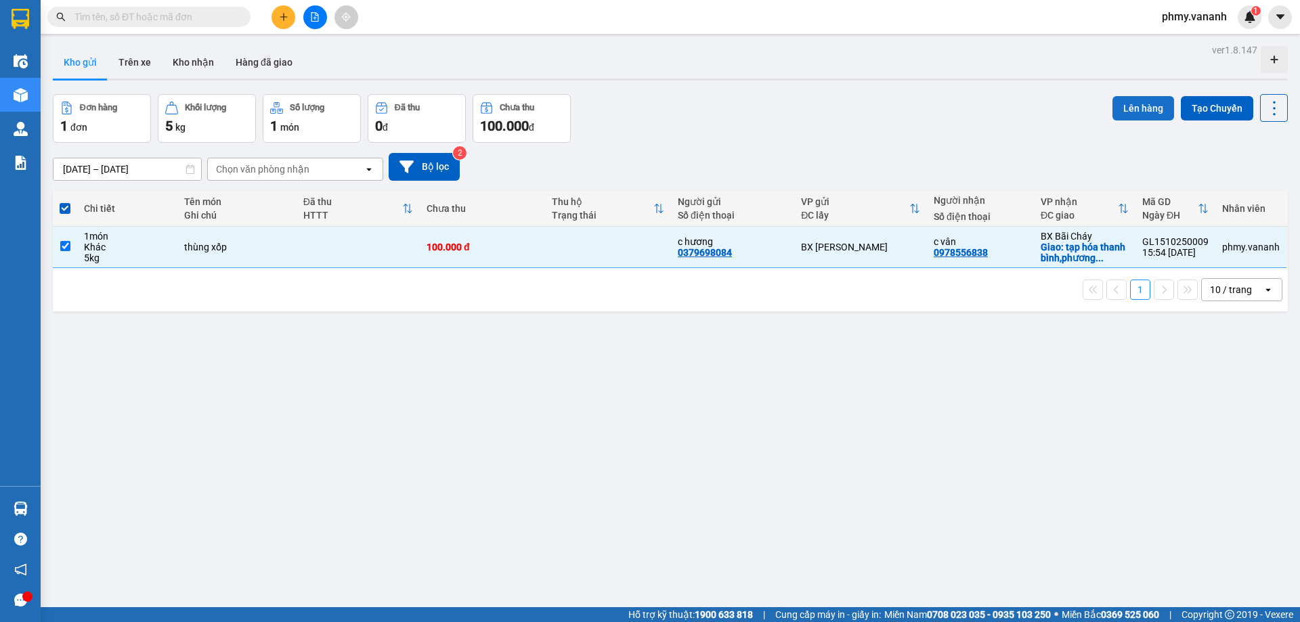
click at [1127, 111] on button "Lên hàng" at bounding box center [1143, 108] width 62 height 24
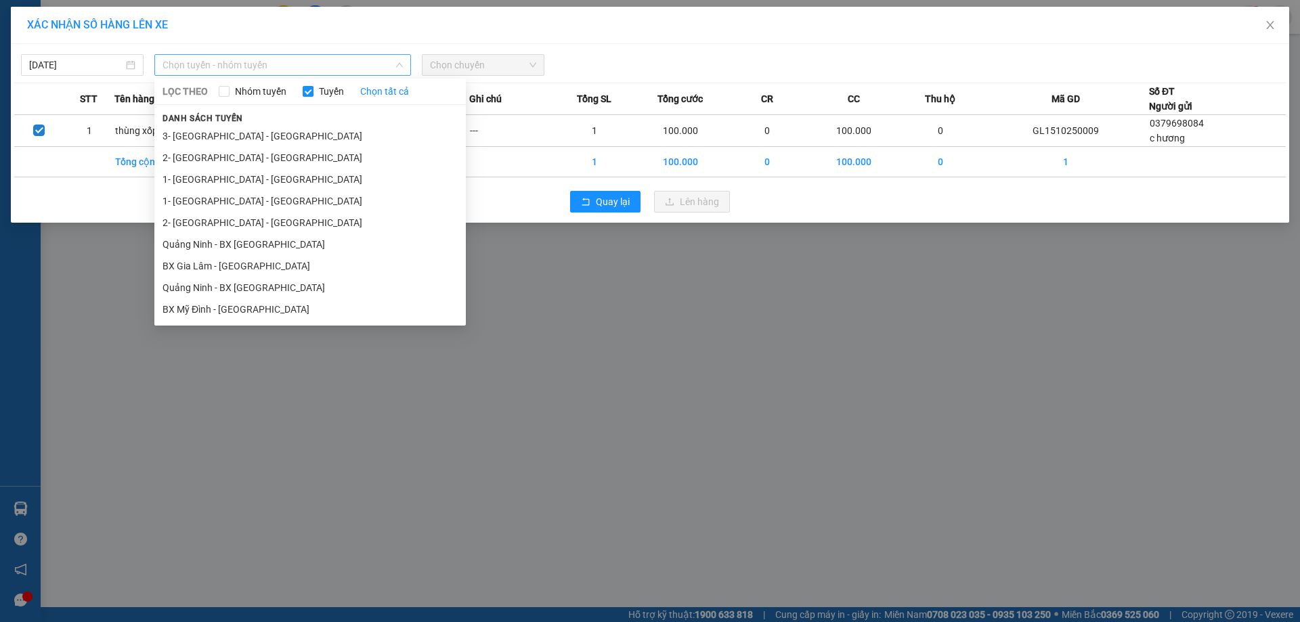
click at [257, 61] on span "Chọn tuyến - nhóm tuyến" at bounding box center [282, 65] width 240 height 20
click at [227, 269] on li "BX Gia Lâm - [GEOGRAPHIC_DATA]" at bounding box center [309, 266] width 311 height 22
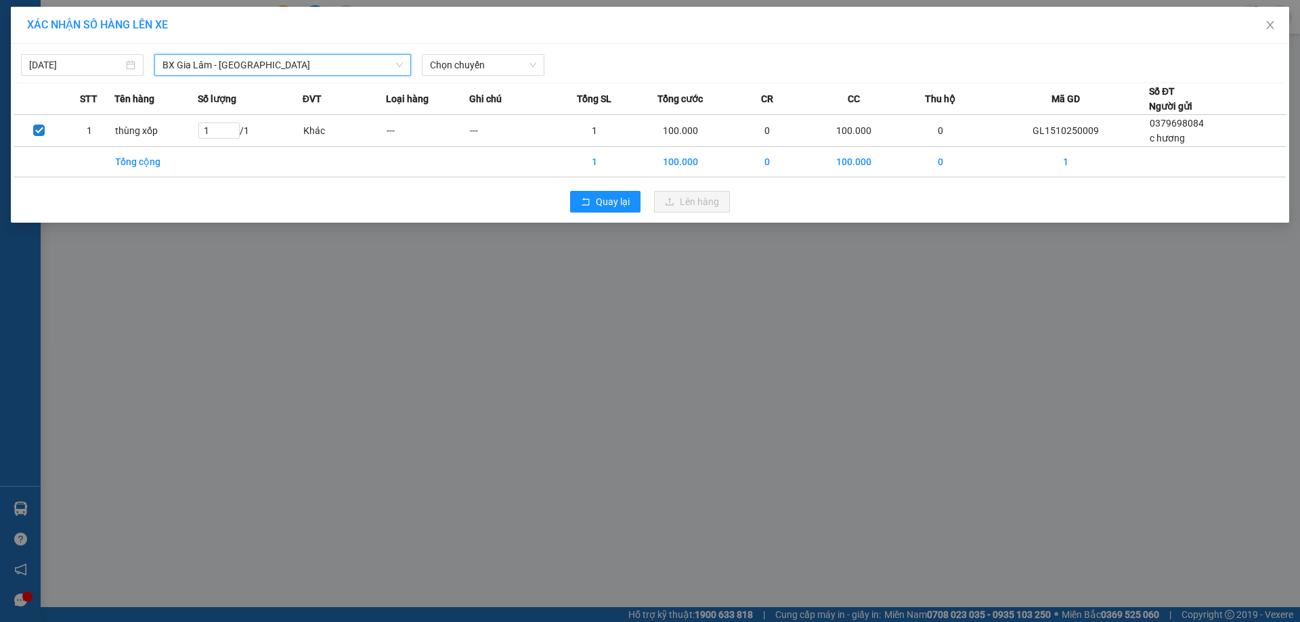
click at [615, 262] on div "XÁC NHẬN SỐ HÀNG LÊN XE [DATE] BX [GEOGRAPHIC_DATA] - [GEOGRAPHIC_DATA] BX [GEO…" at bounding box center [650, 311] width 1300 height 622
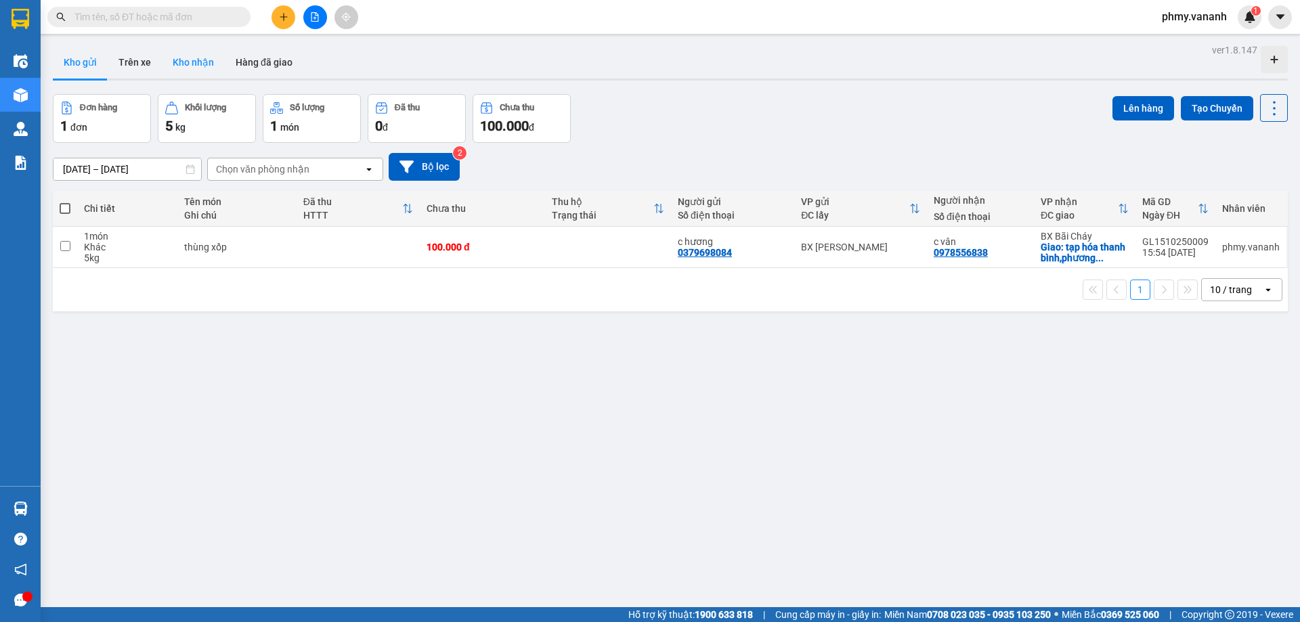
click at [199, 66] on button "Kho nhận" at bounding box center [193, 62] width 63 height 32
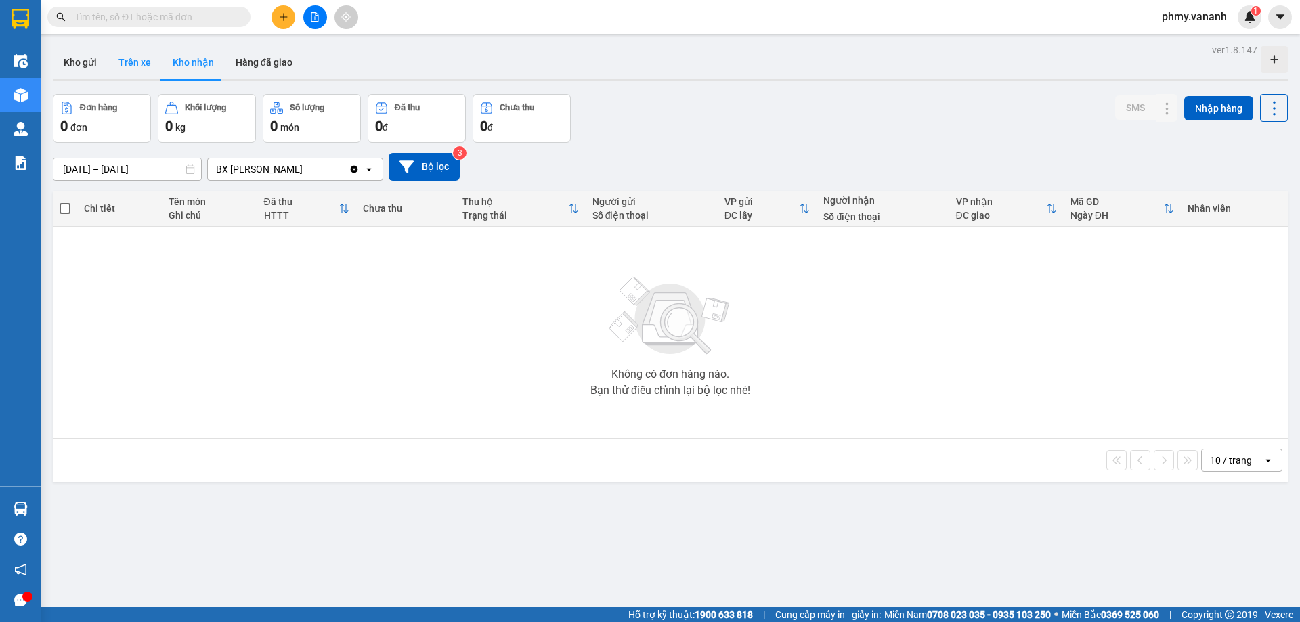
click at [127, 65] on button "Trên xe" at bounding box center [135, 62] width 54 height 32
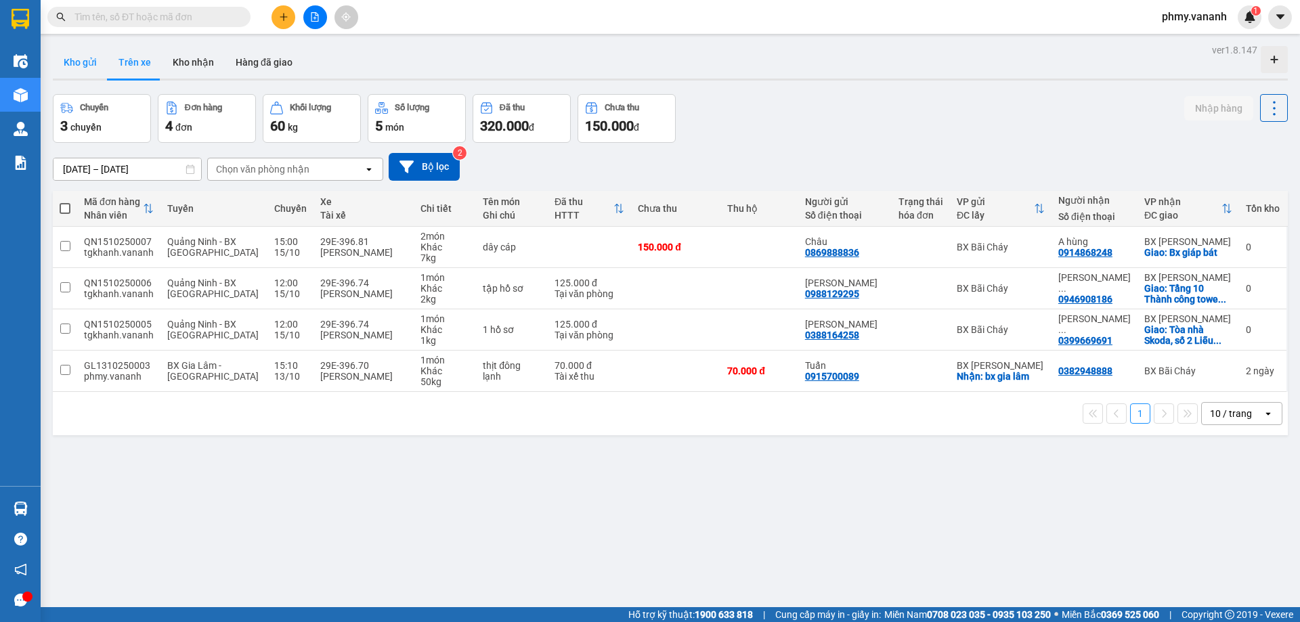
click at [86, 61] on button "Kho gửi" at bounding box center [80, 62] width 55 height 32
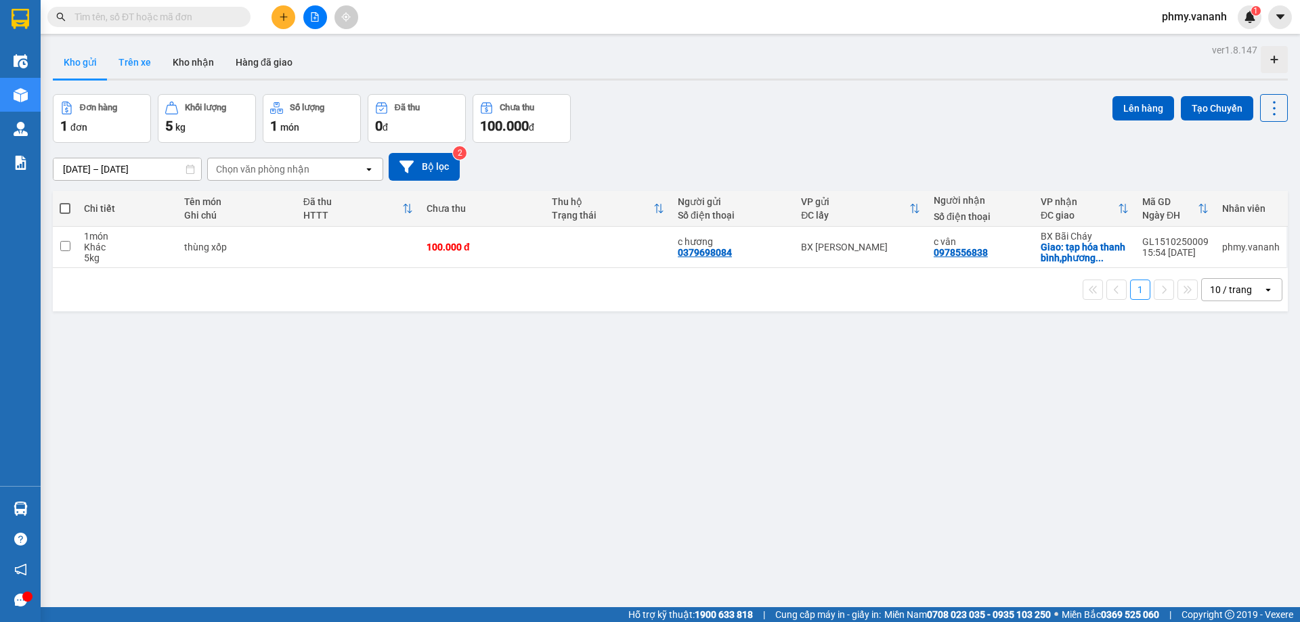
click at [134, 52] on button "Trên xe" at bounding box center [135, 62] width 54 height 32
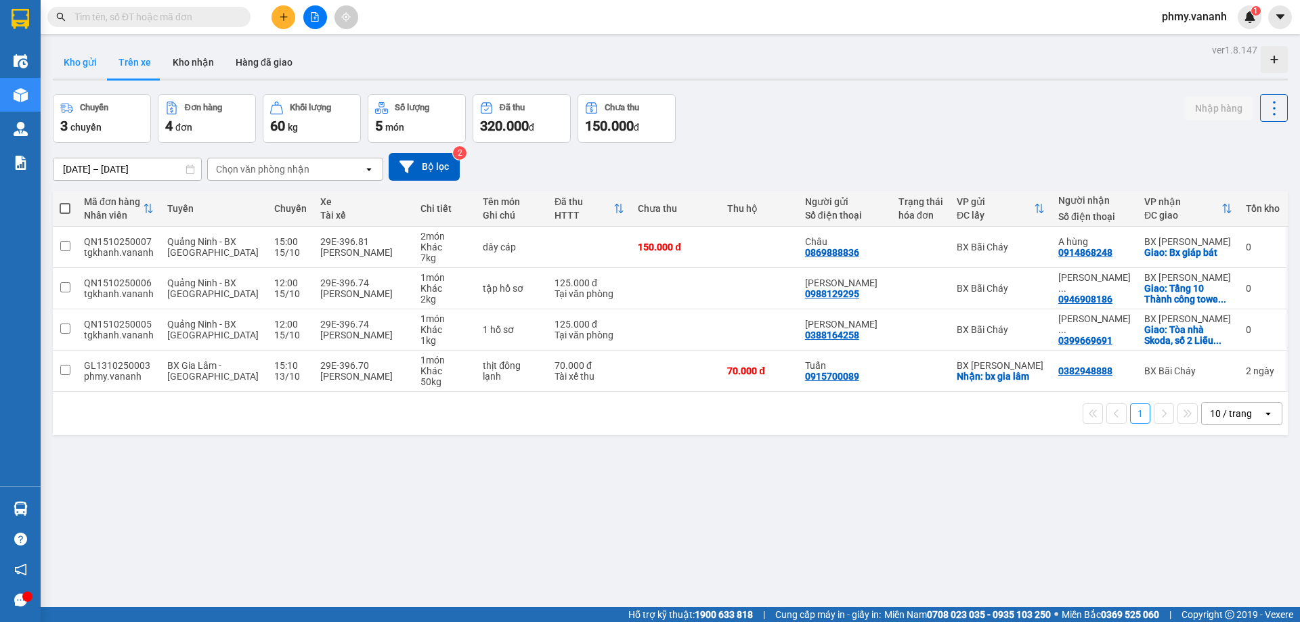
click at [64, 67] on button "Kho gửi" at bounding box center [80, 62] width 55 height 32
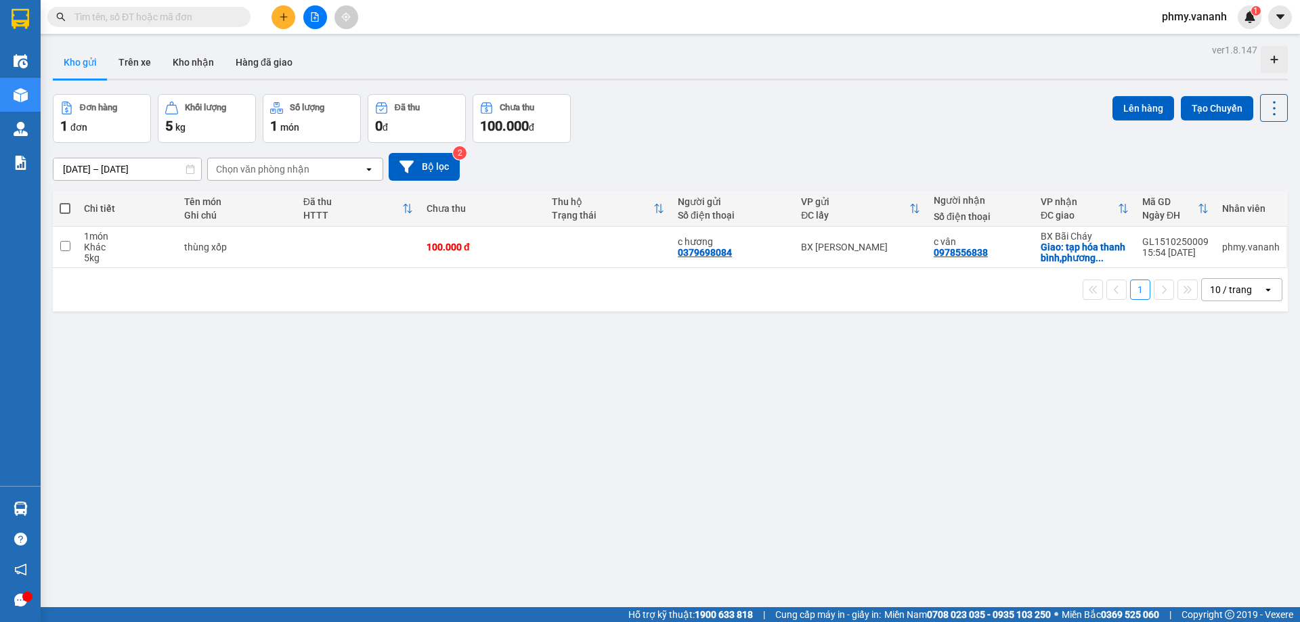
click at [278, 166] on div "Chọn văn phòng nhận" at bounding box center [262, 169] width 93 height 14
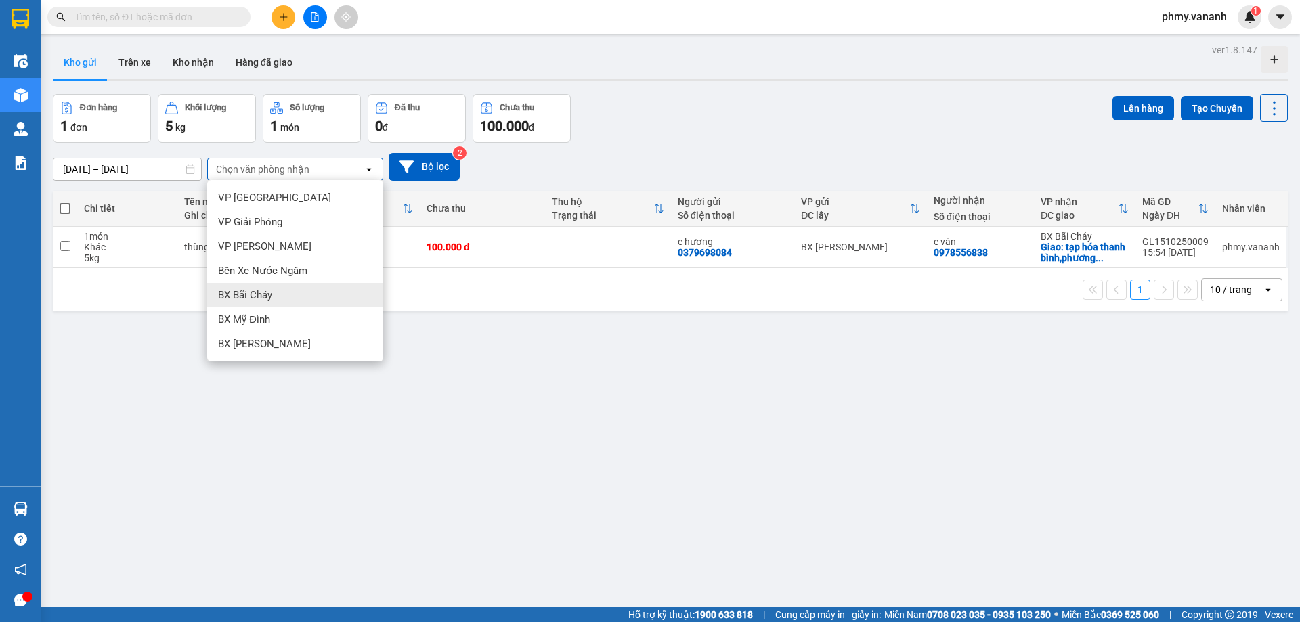
click at [252, 292] on span "BX Bãi Cháy" at bounding box center [245, 295] width 54 height 14
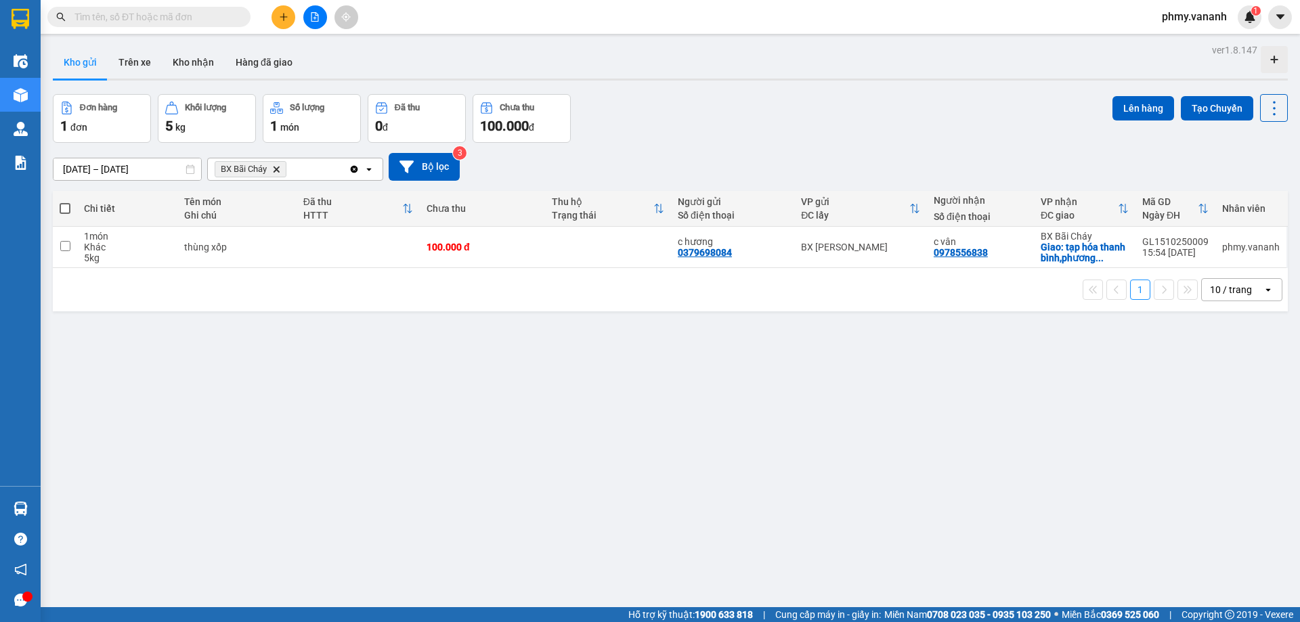
click at [67, 207] on span at bounding box center [65, 208] width 11 height 11
click at [65, 202] on input "checkbox" at bounding box center [65, 202] width 0 height 0
checkbox input "true"
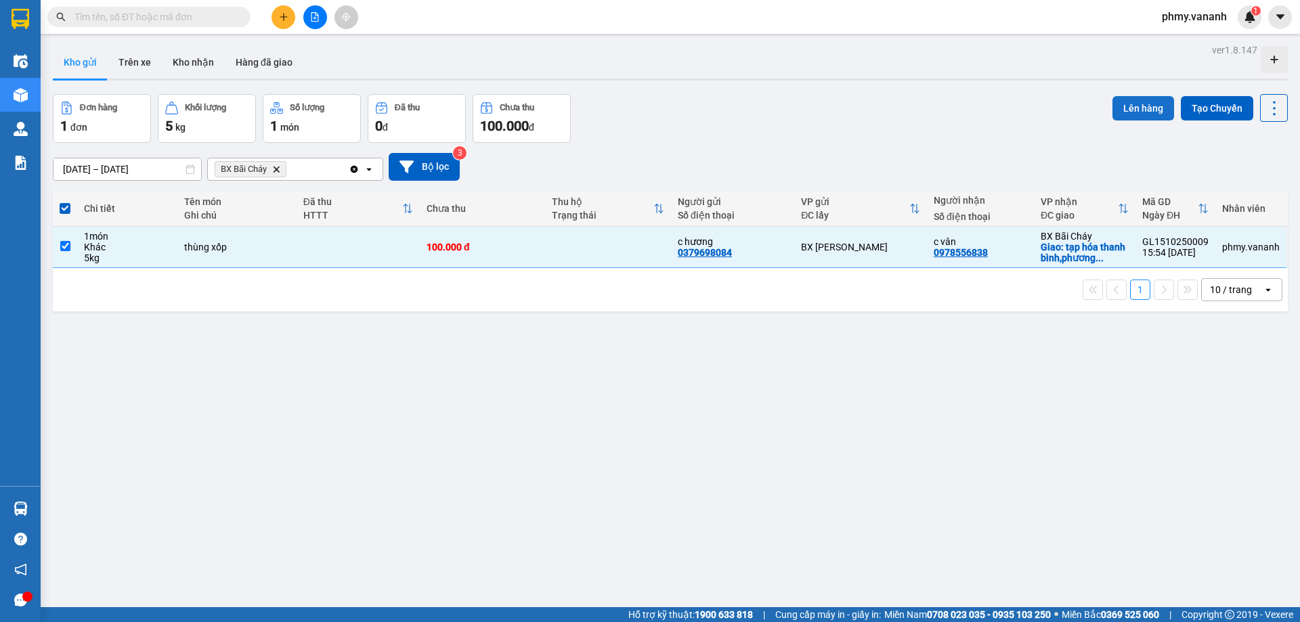
click at [1115, 106] on button "Lên hàng" at bounding box center [1143, 108] width 62 height 24
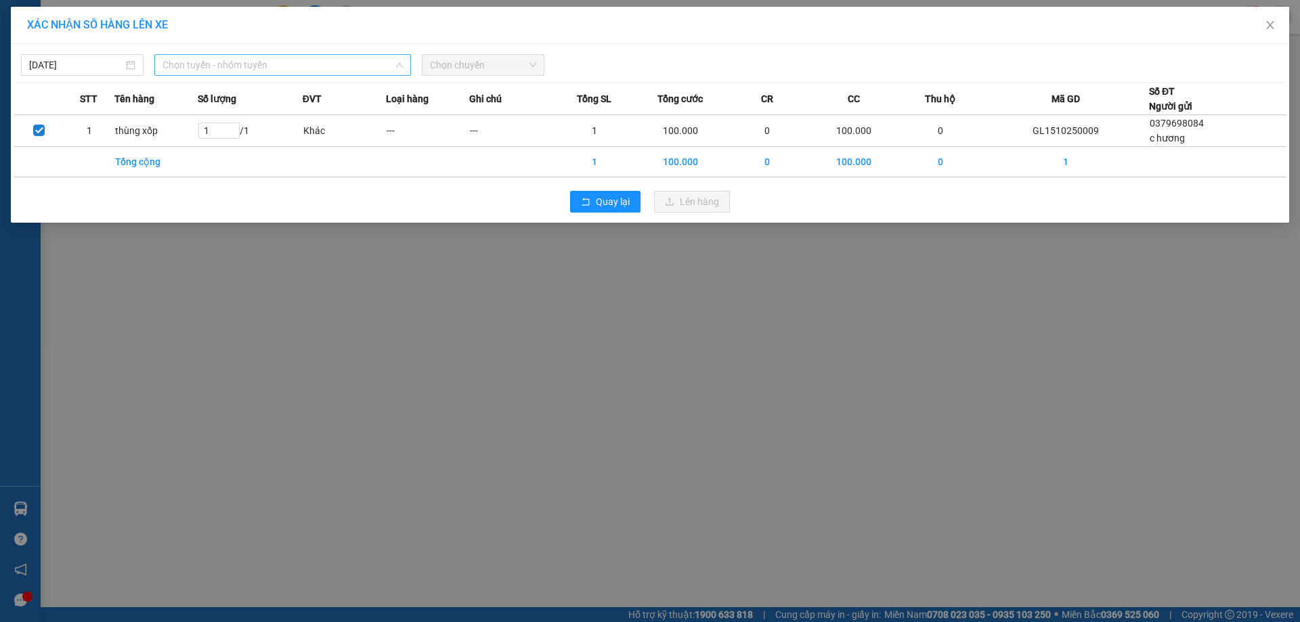
click at [290, 61] on span "Chọn tuyến - nhóm tuyến" at bounding box center [282, 65] width 240 height 20
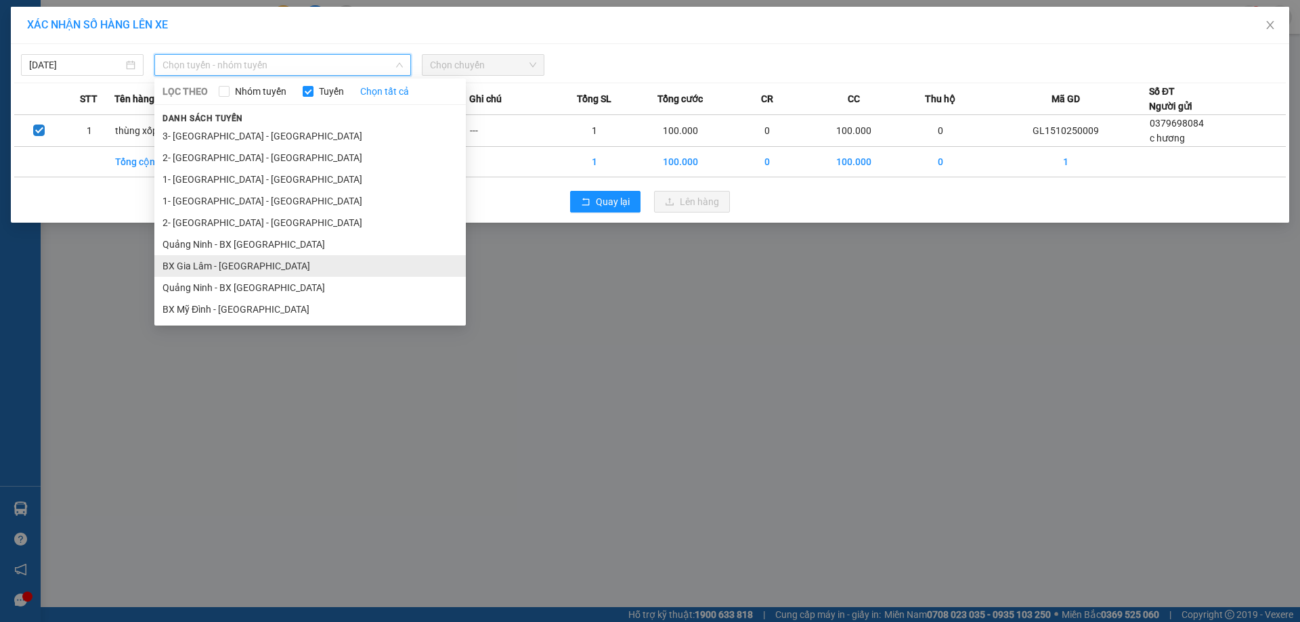
click at [246, 263] on li "BX Gia Lâm - [GEOGRAPHIC_DATA]" at bounding box center [309, 266] width 311 height 22
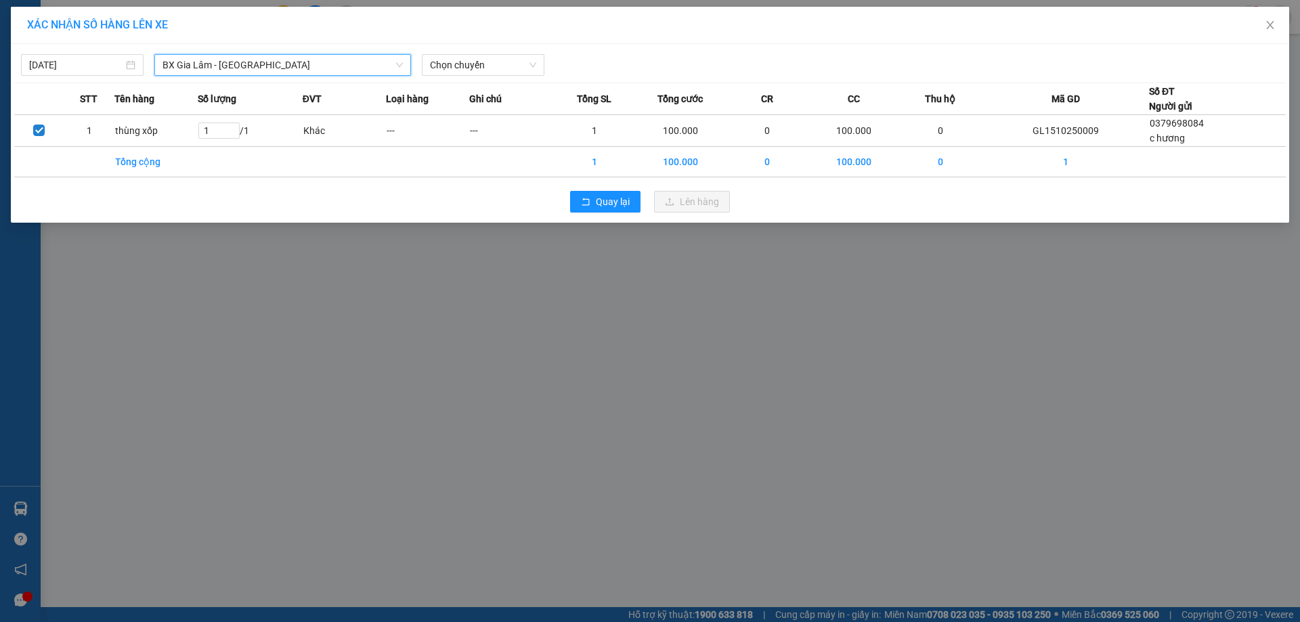
click at [822, 305] on div "XÁC NHẬN SỐ HÀNG LÊN XE [DATE] BX [GEOGRAPHIC_DATA] - [GEOGRAPHIC_DATA] BX [GEO…" at bounding box center [650, 311] width 1300 height 622
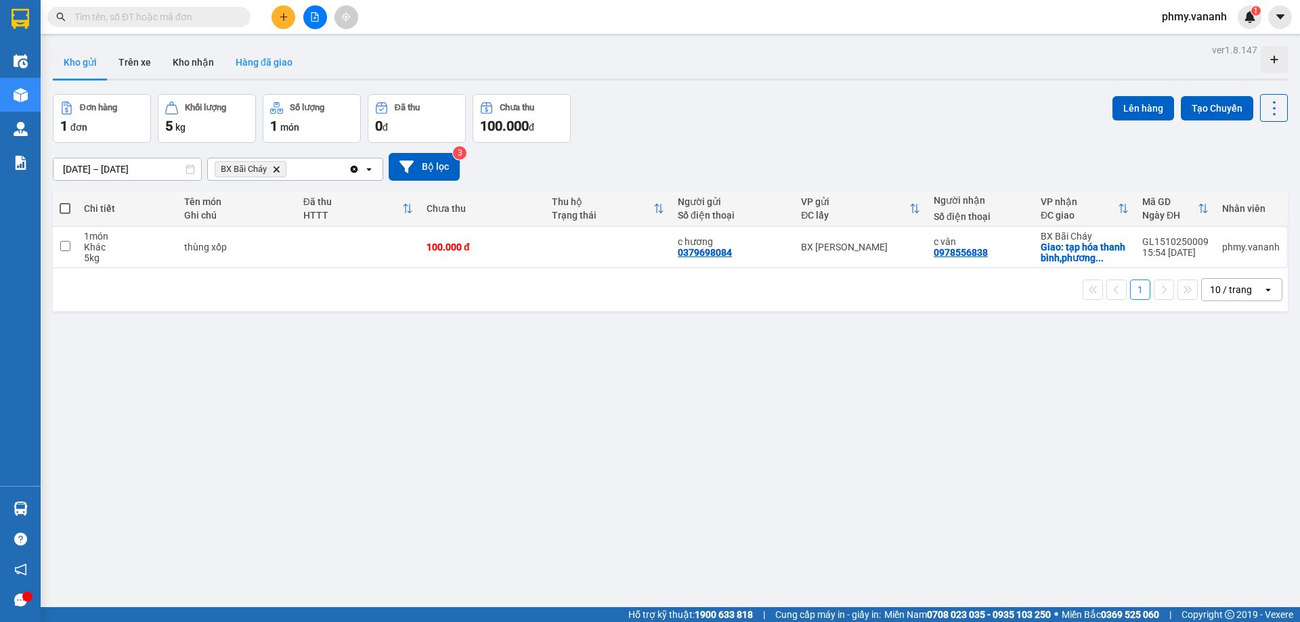
click at [259, 64] on button "Hàng đã giao" at bounding box center [264, 62] width 79 height 32
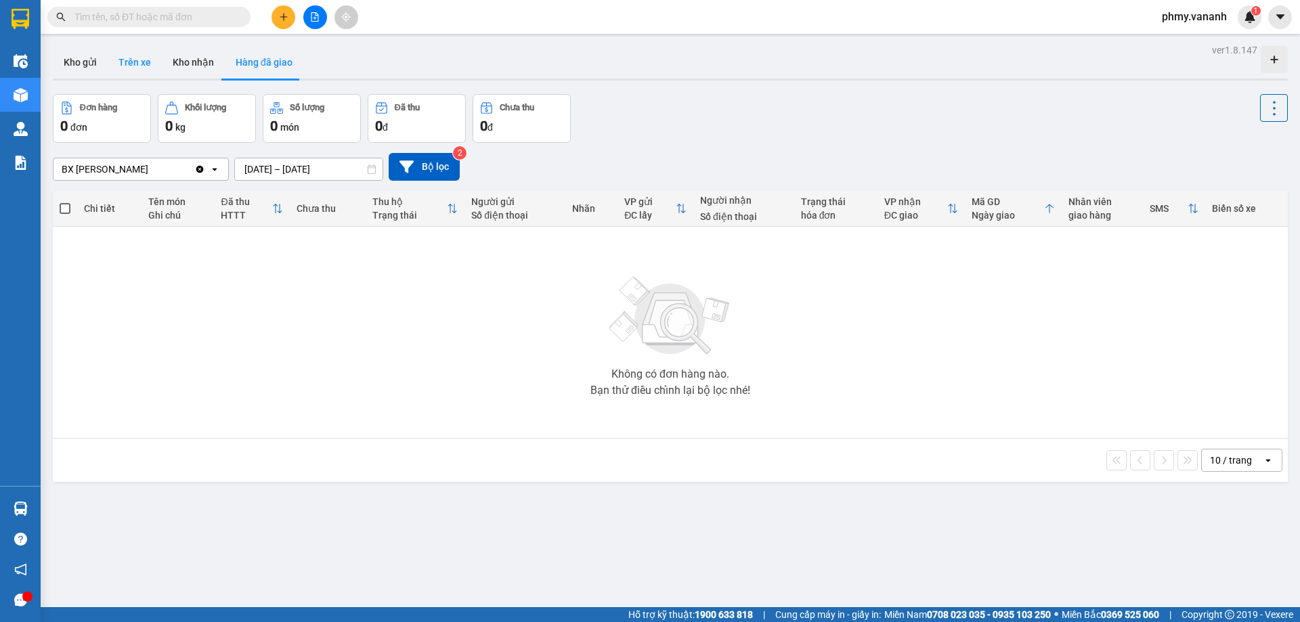
click at [138, 66] on button "Trên xe" at bounding box center [135, 62] width 54 height 32
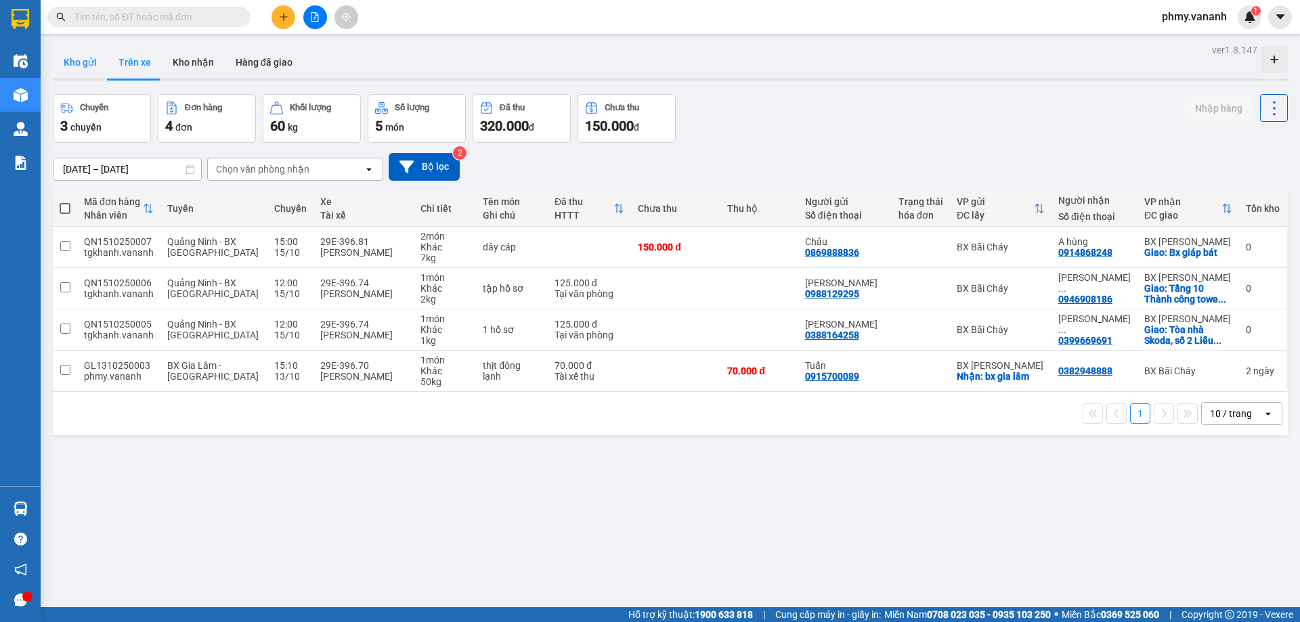
click at [93, 64] on button "Kho gửi" at bounding box center [80, 62] width 55 height 32
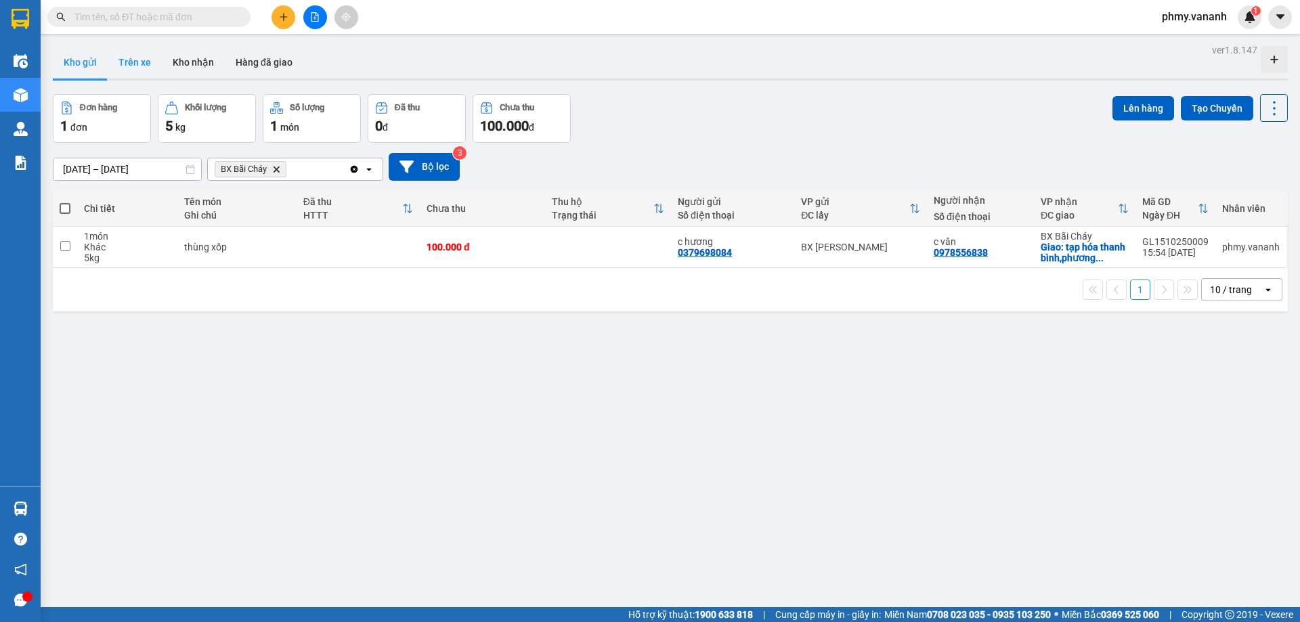
click at [130, 60] on button "Trên xe" at bounding box center [135, 62] width 54 height 32
